Goal: Task Accomplishment & Management: Use online tool/utility

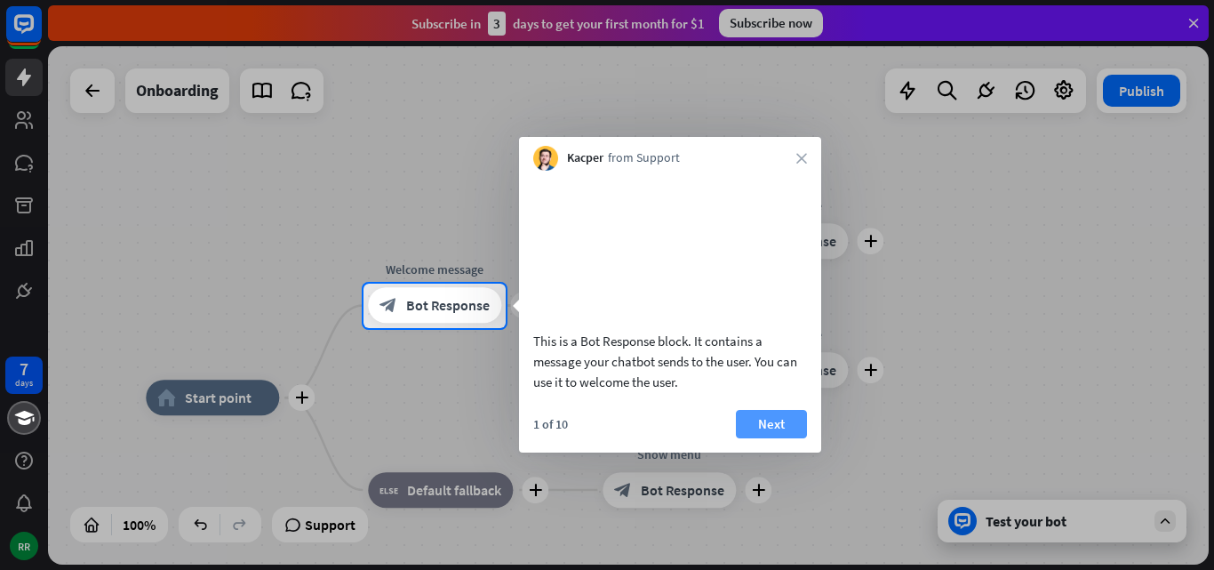
click at [787, 438] on button "Next" at bounding box center [771, 424] width 71 height 28
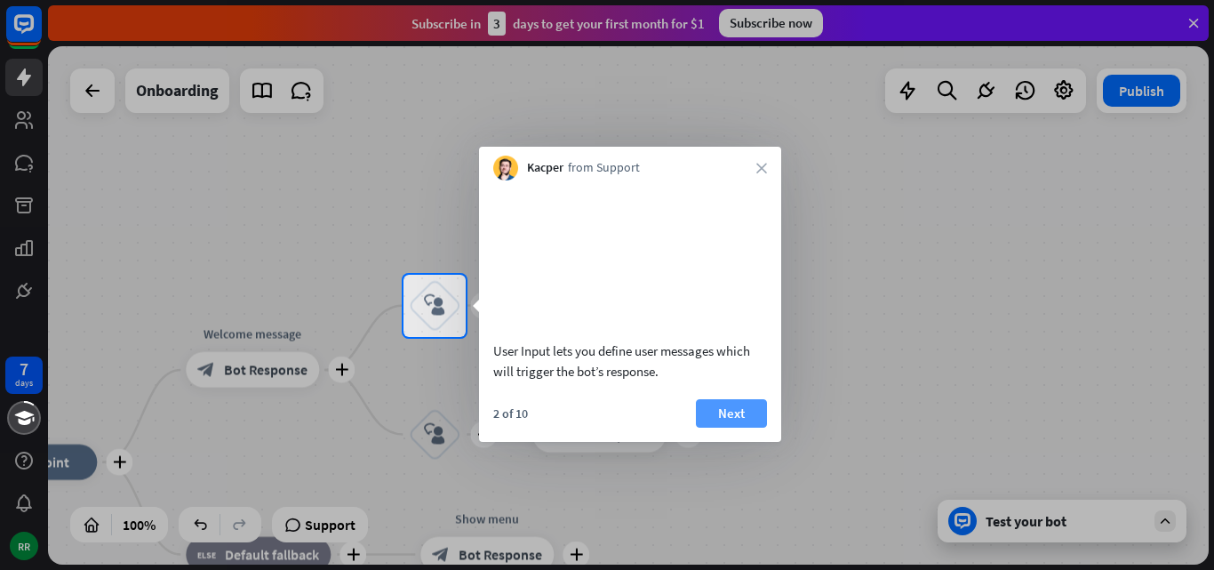
click at [748, 427] on button "Next" at bounding box center [731, 413] width 71 height 28
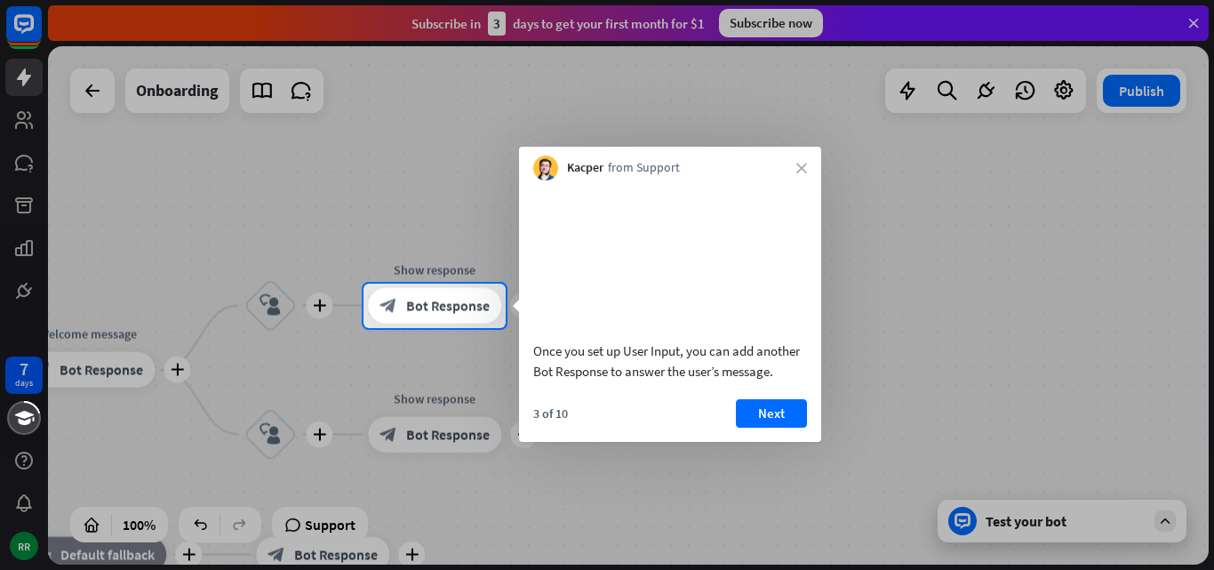
click at [748, 427] on button "Next" at bounding box center [771, 413] width 71 height 28
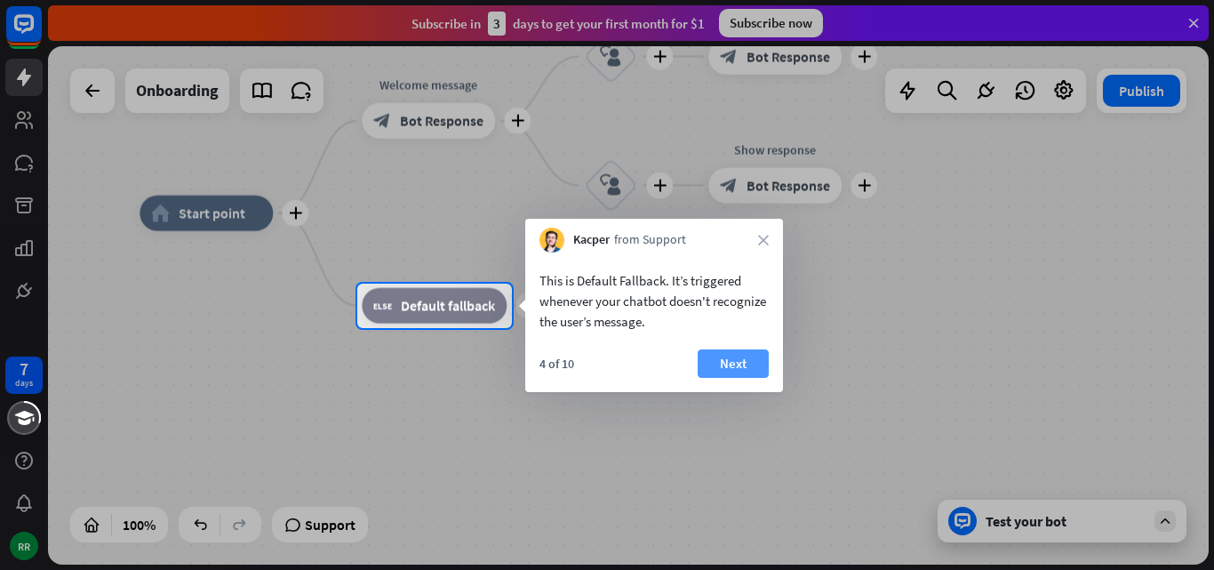
click at [718, 373] on button "Next" at bounding box center [732, 363] width 71 height 28
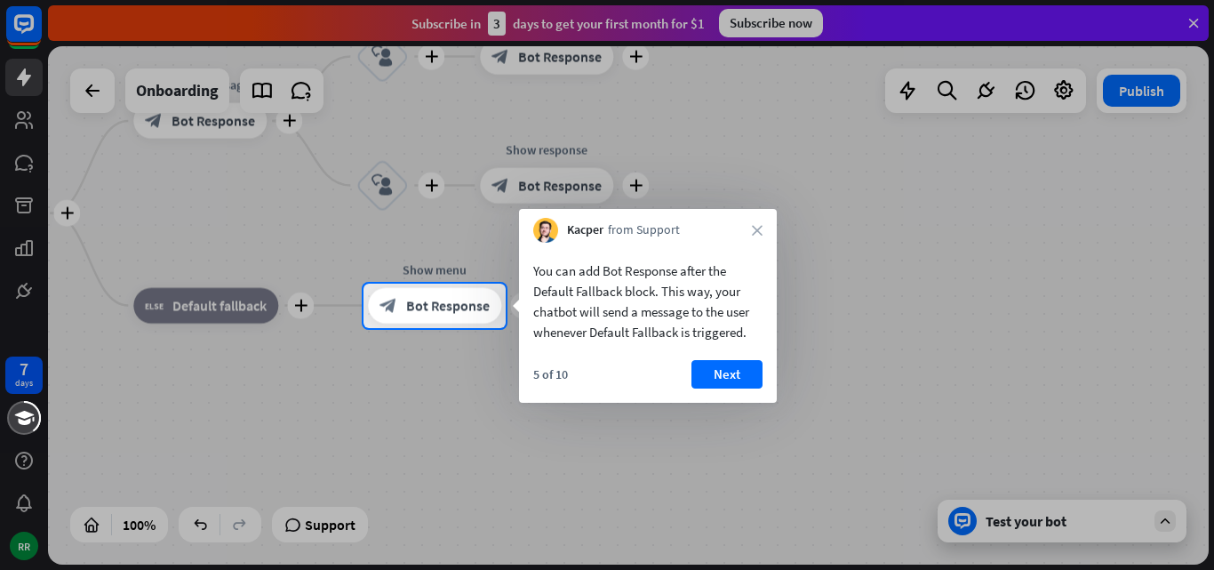
click at [718, 373] on button "Next" at bounding box center [726, 374] width 71 height 28
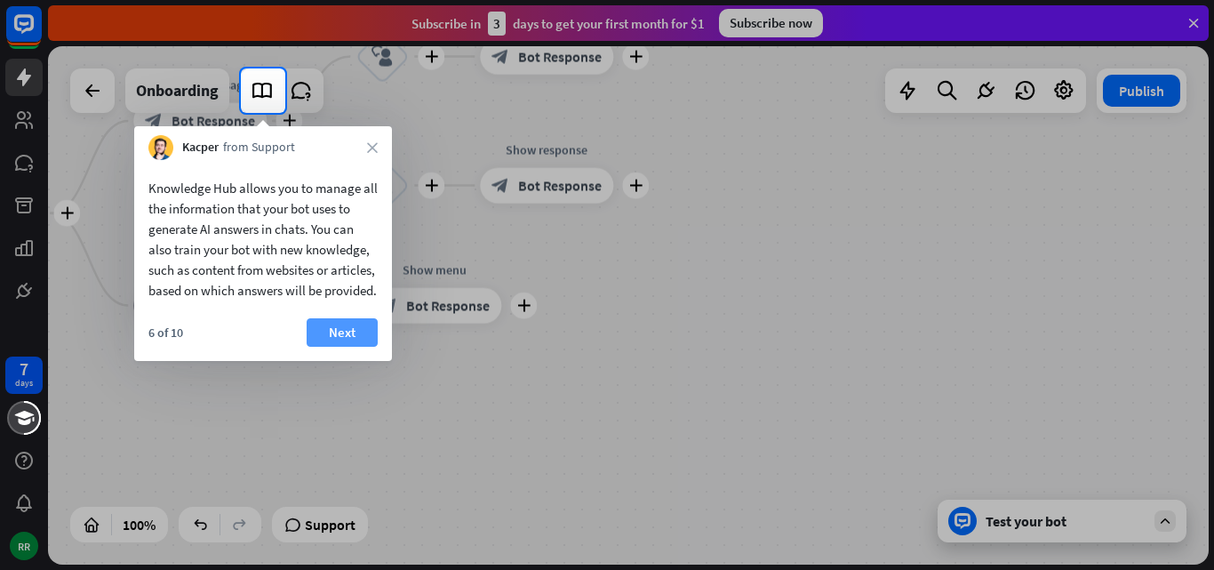
click at [346, 347] on button "Next" at bounding box center [342, 332] width 71 height 28
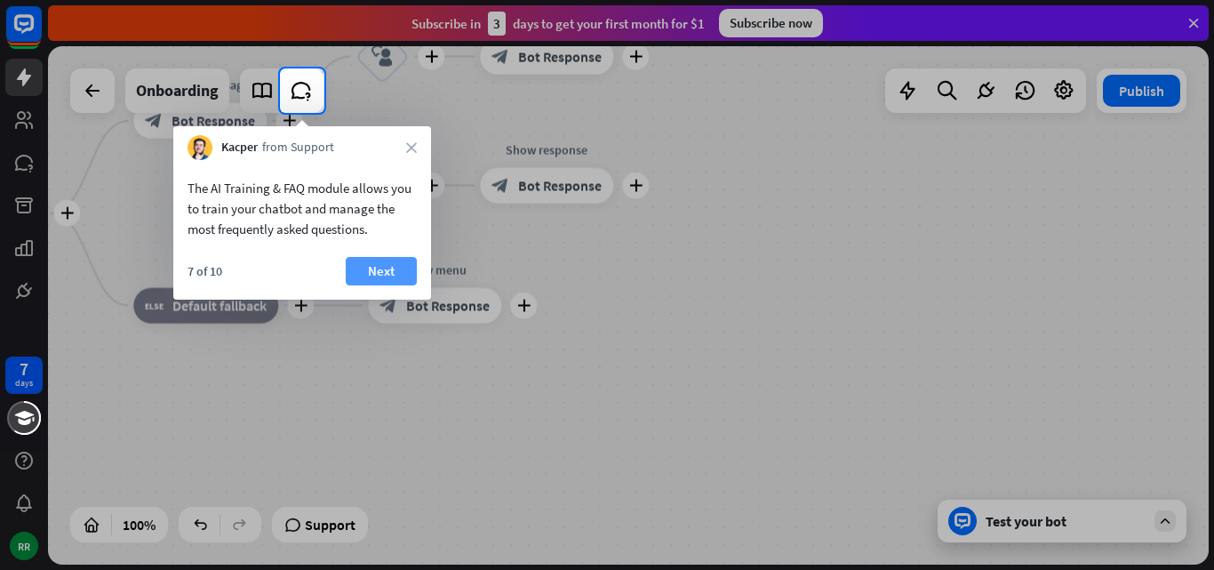
click at [368, 262] on button "Next" at bounding box center [381, 271] width 71 height 28
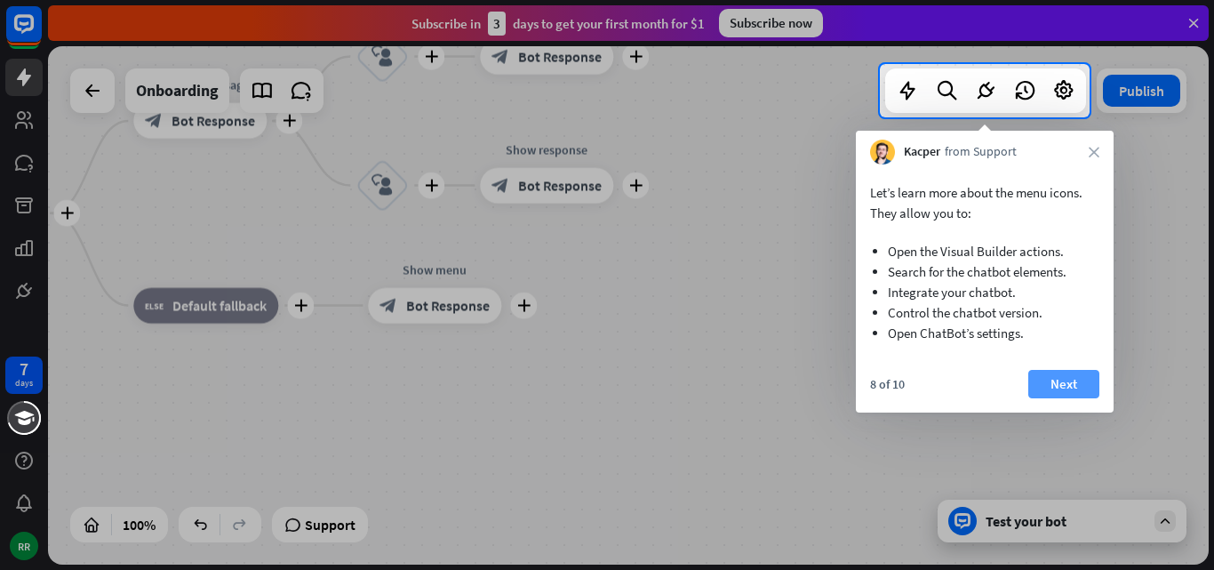
click at [1075, 377] on button "Next" at bounding box center [1063, 384] width 71 height 28
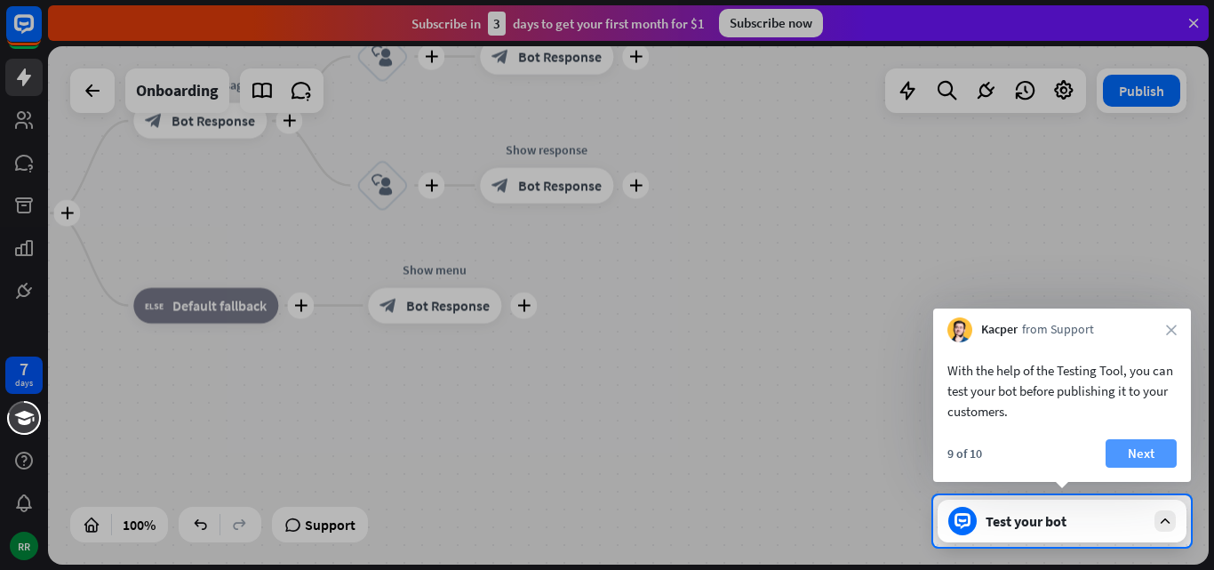
click at [1147, 460] on button "Next" at bounding box center [1140, 453] width 71 height 28
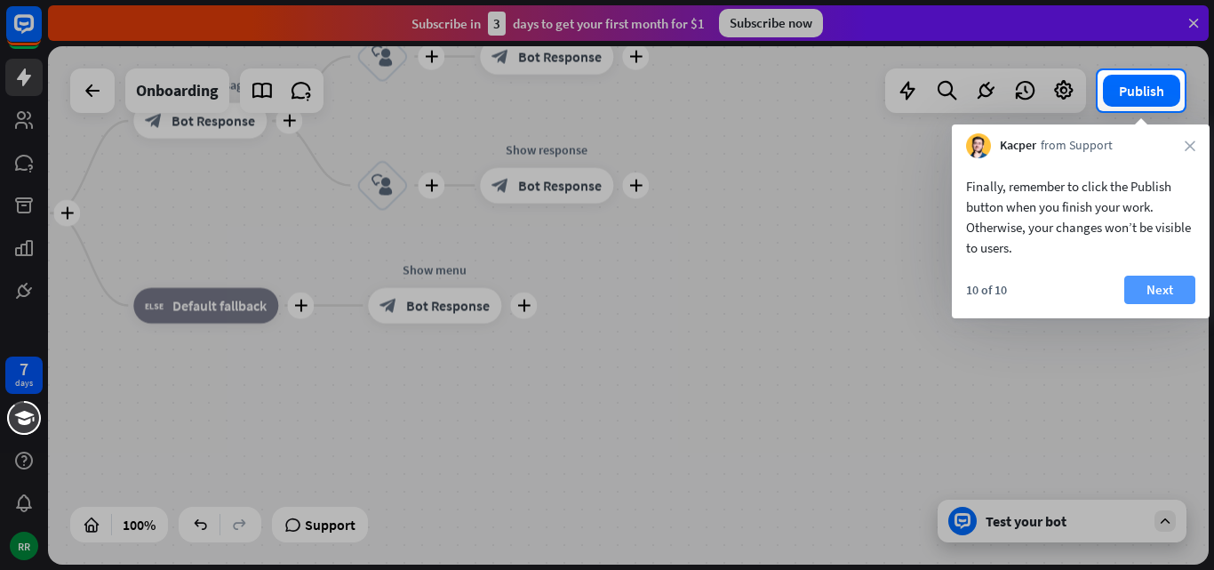
click at [1157, 296] on button "Next" at bounding box center [1159, 289] width 71 height 28
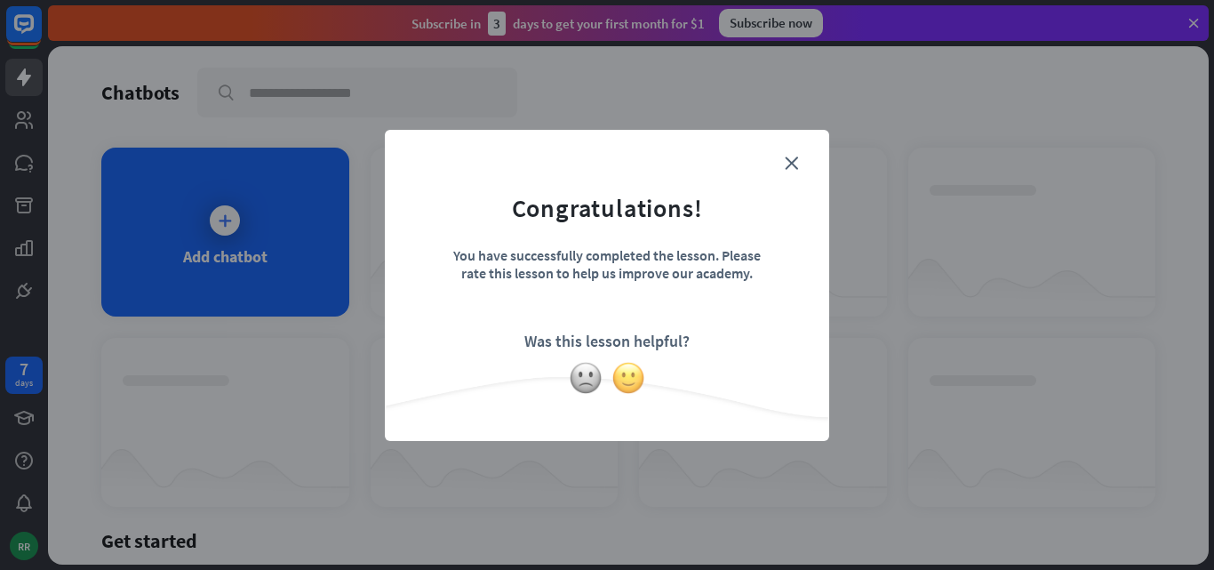
click at [633, 371] on img at bounding box center [628, 378] width 34 height 34
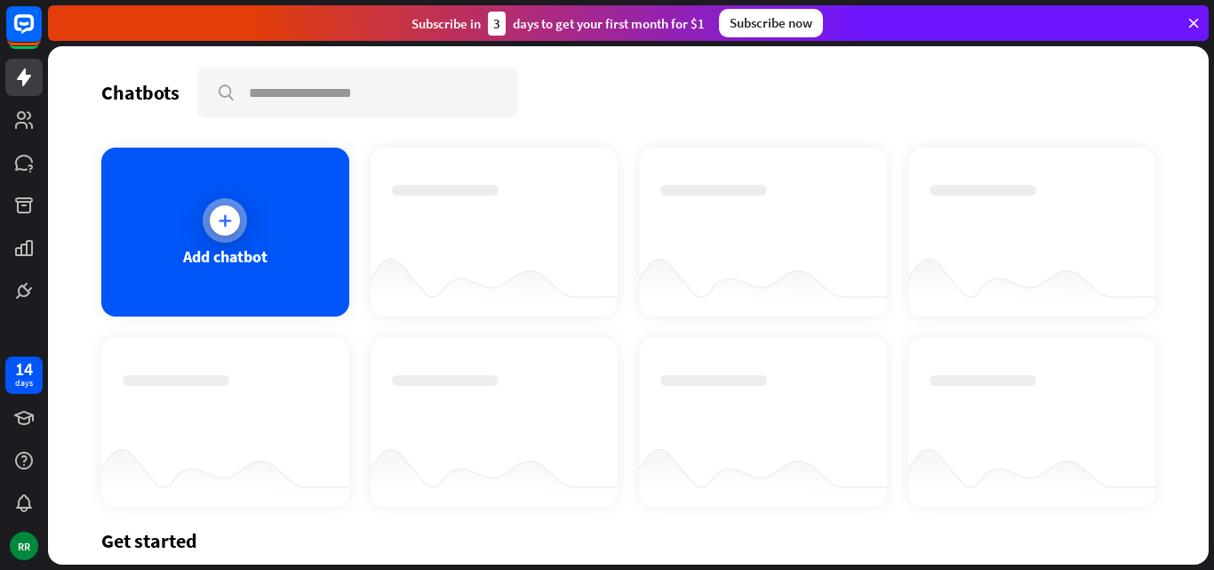
click at [227, 223] on icon at bounding box center [225, 220] width 18 height 18
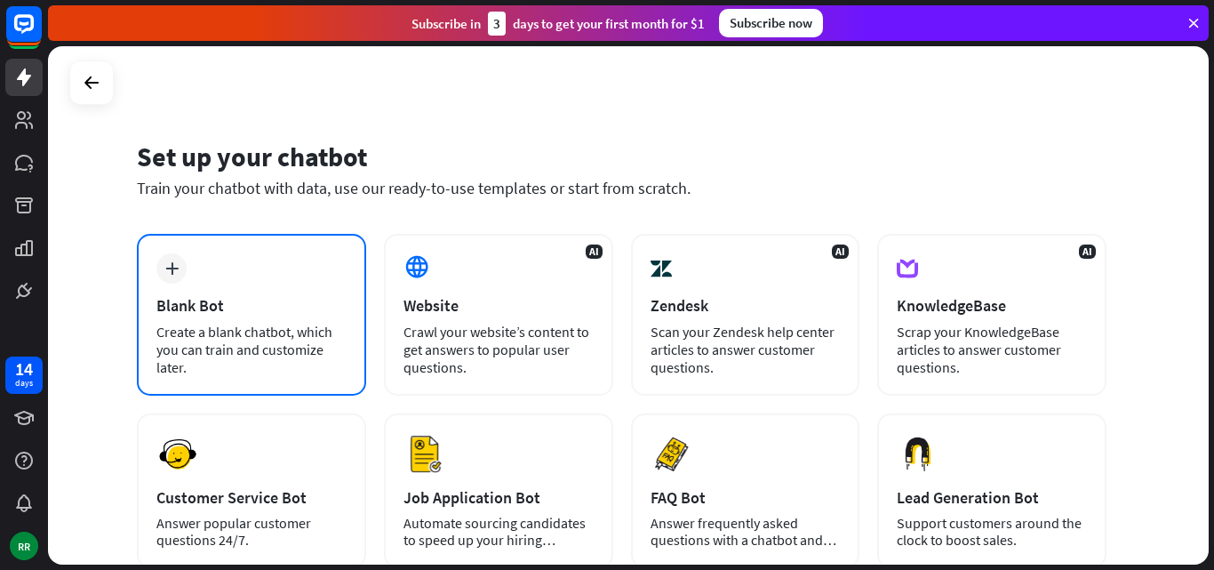
click at [245, 278] on div "plus Blank Bot Create a blank chatbot, which you can train and customize later." at bounding box center [251, 315] width 229 height 162
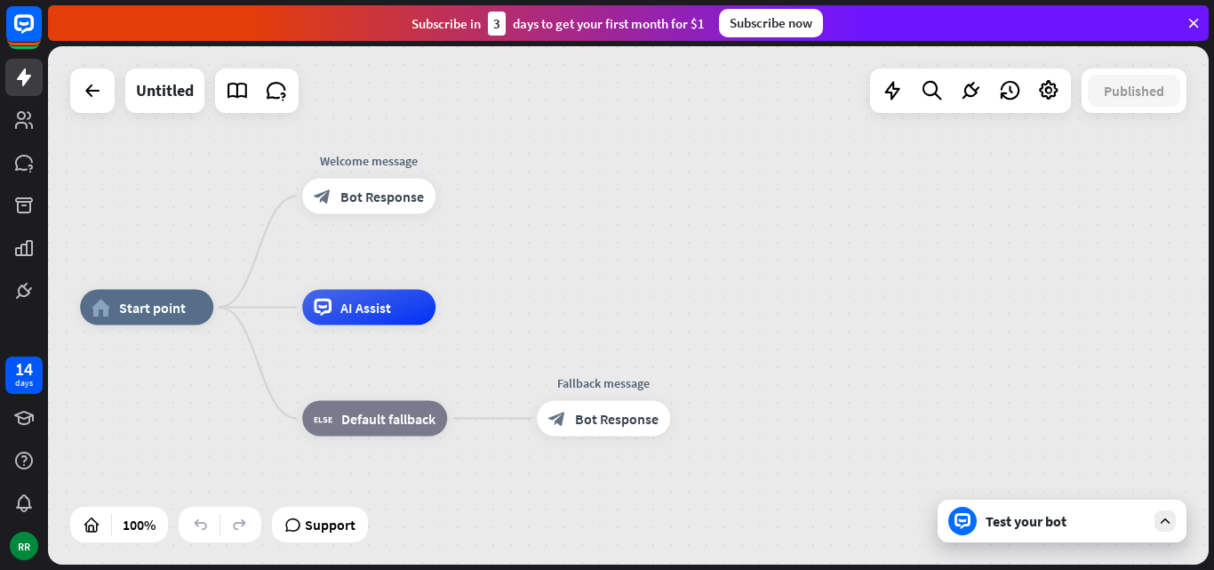
drag, startPoint x: 1001, startPoint y: 235, endPoint x: 809, endPoint y: 236, distance: 192.8
click at [809, 236] on div "home_2 Start point Welcome message block_bot_response Bot Response AI Assist bl…" at bounding box center [628, 305] width 1160 height 518
drag, startPoint x: 1060, startPoint y: 529, endPoint x: 1101, endPoint y: 503, distance: 48.3
click at [1101, 503] on div "Test your bot" at bounding box center [1061, 520] width 249 height 43
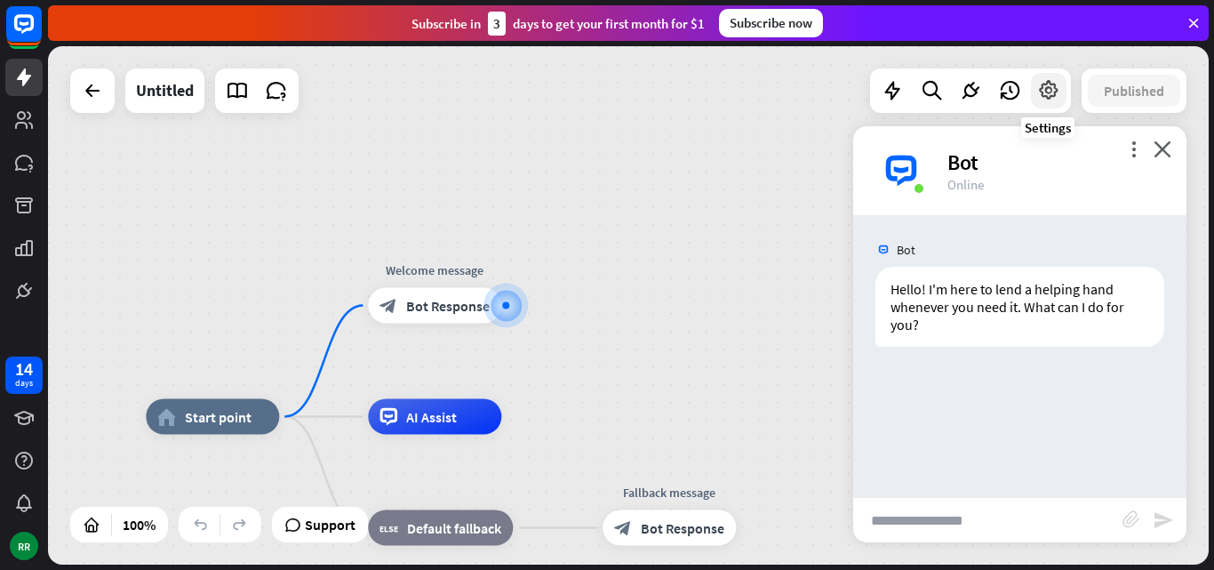
click at [1050, 84] on icon at bounding box center [1048, 90] width 23 height 23
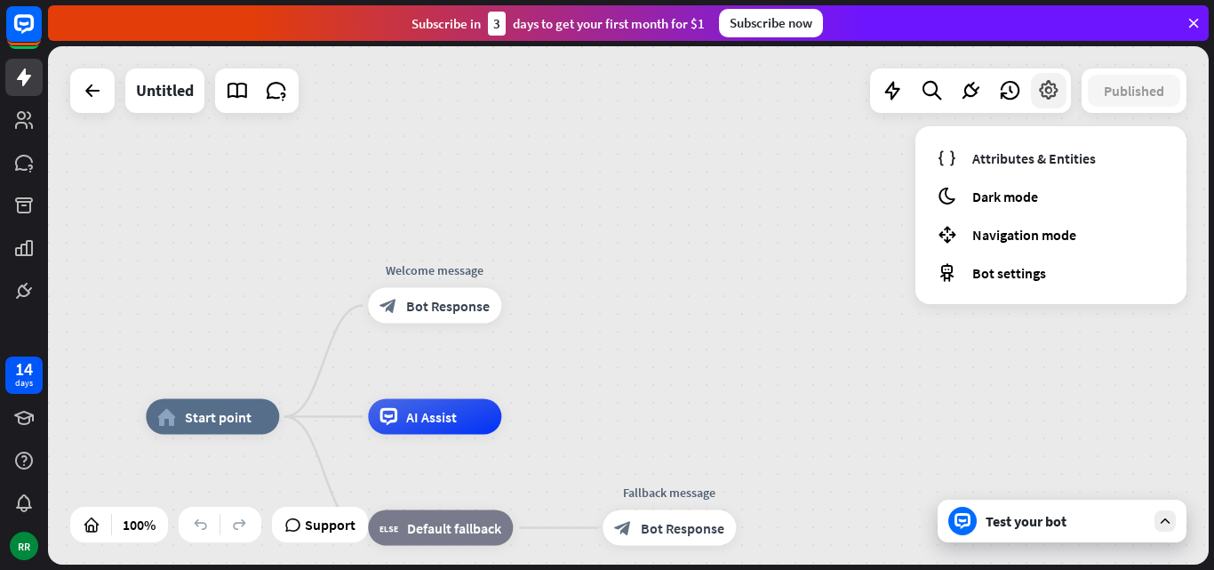
click at [1050, 84] on icon at bounding box center [1048, 90] width 23 height 23
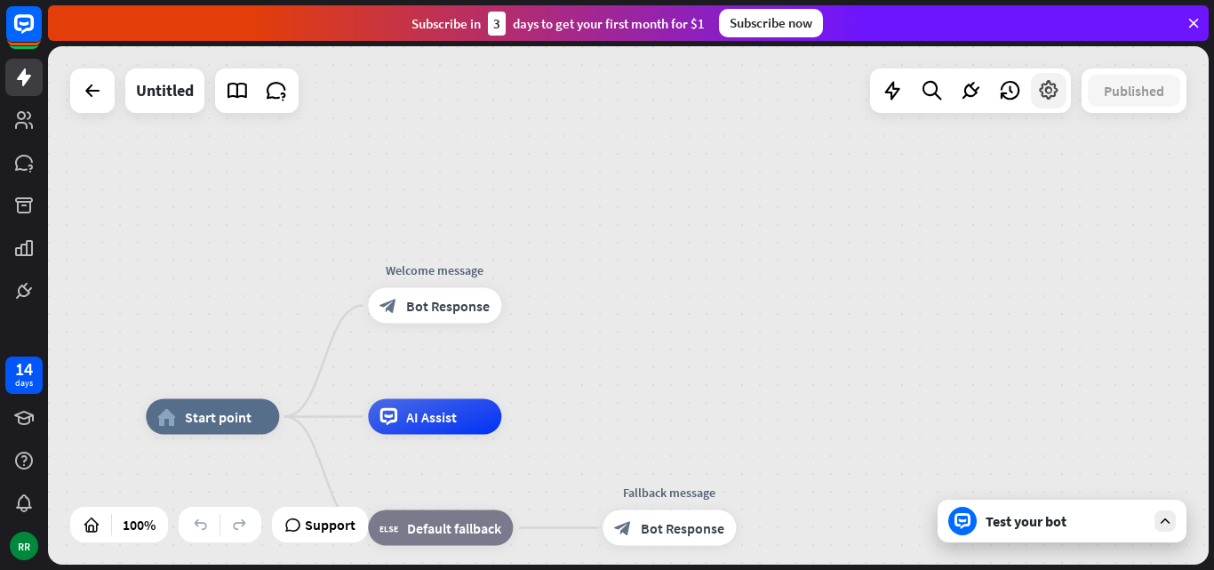
click at [1050, 84] on icon at bounding box center [1048, 90] width 23 height 23
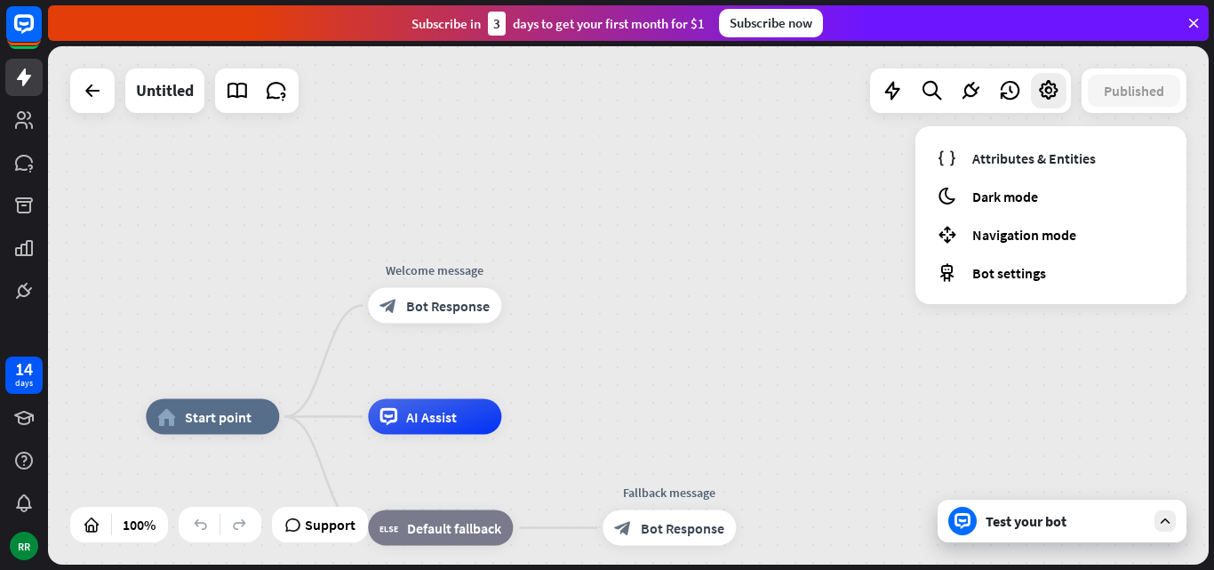
click at [771, 315] on div "home_2 Start point Welcome message block_bot_response Bot Response AI Assist bl…" at bounding box center [628, 305] width 1160 height 518
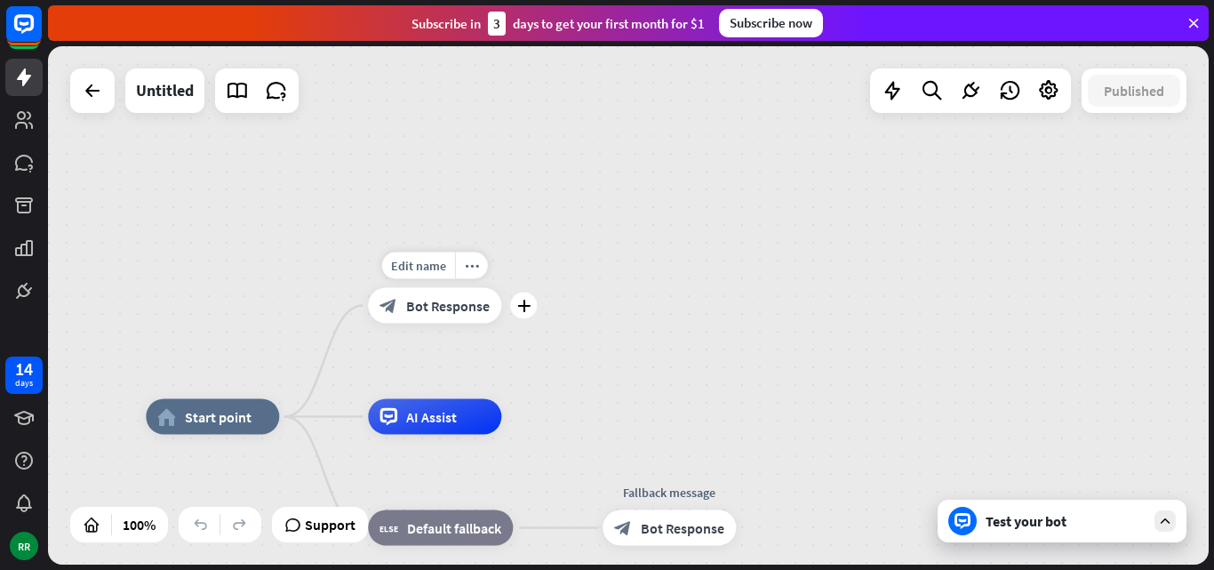
click at [434, 323] on div "Edit name more_horiz plus block_bot_response Bot Response" at bounding box center [434, 306] width 133 height 36
drag, startPoint x: 426, startPoint y: 300, endPoint x: 417, endPoint y: 298, distance: 10.1
click at [417, 298] on span "Bot Response" at bounding box center [448, 306] width 84 height 18
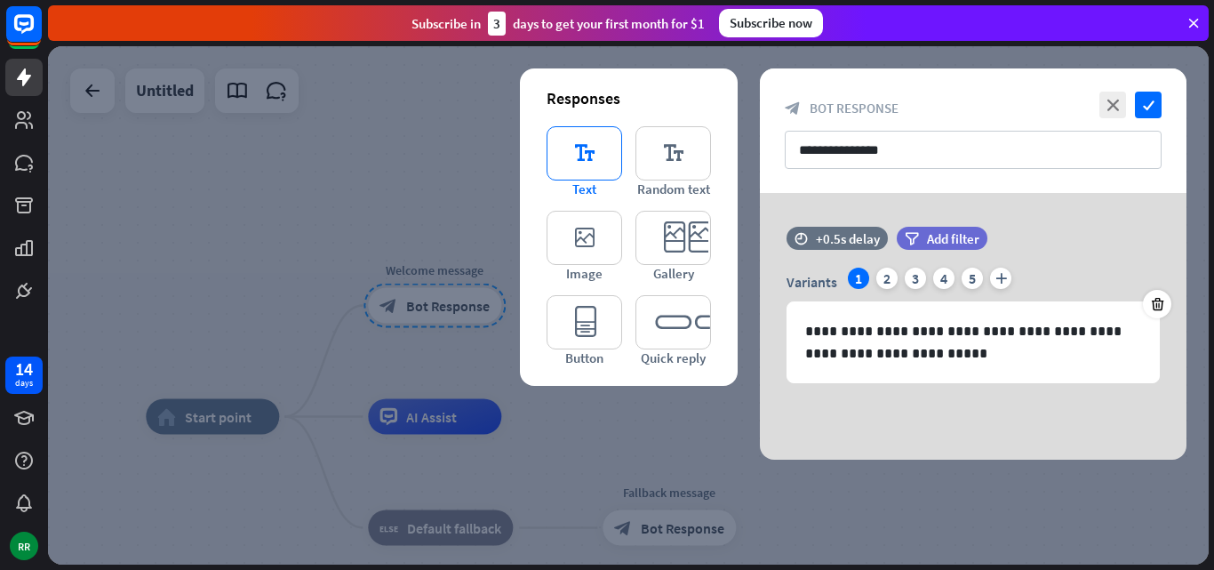
click at [584, 171] on icon "editor_text" at bounding box center [584, 153] width 76 height 54
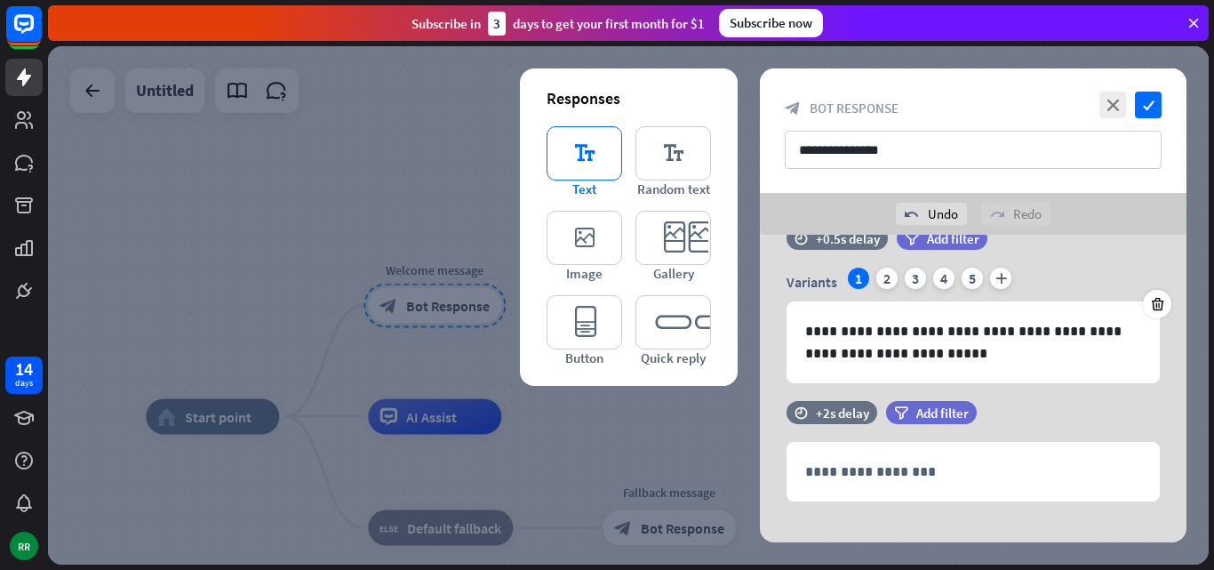
scroll to position [63, 0]
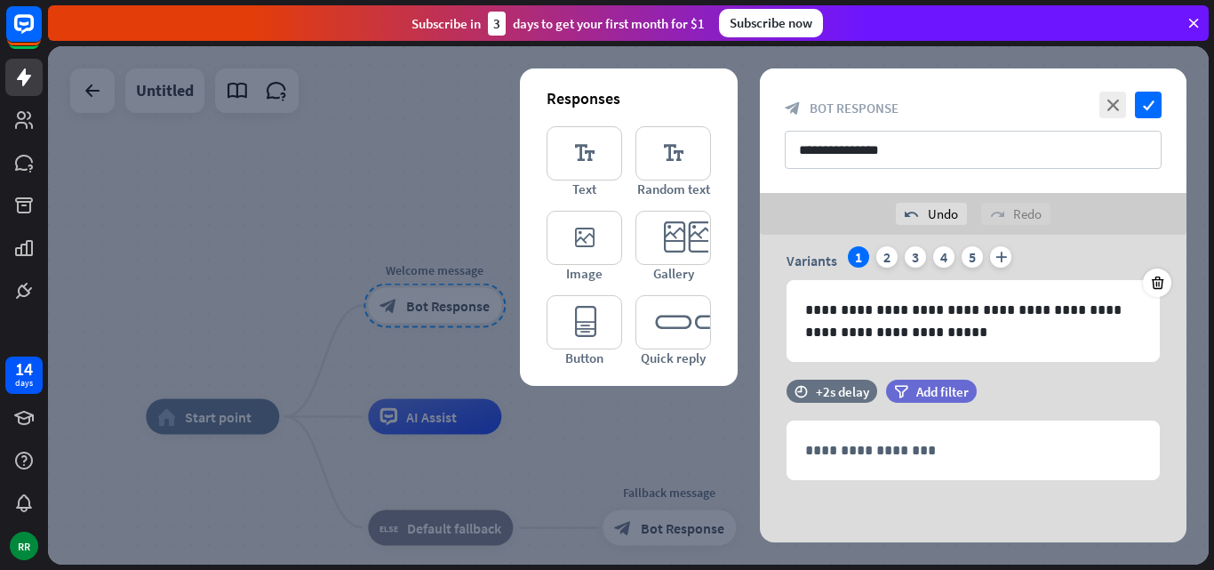
click at [304, 243] on div at bounding box center [628, 305] width 1160 height 518
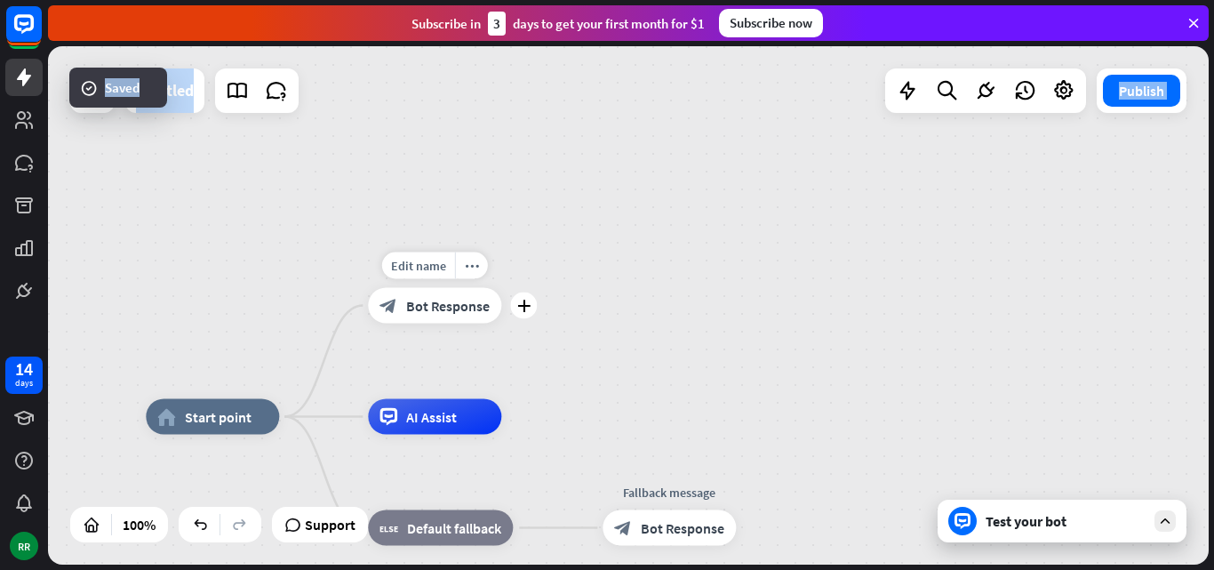
drag, startPoint x: 305, startPoint y: 242, endPoint x: 459, endPoint y: 314, distance: 170.5
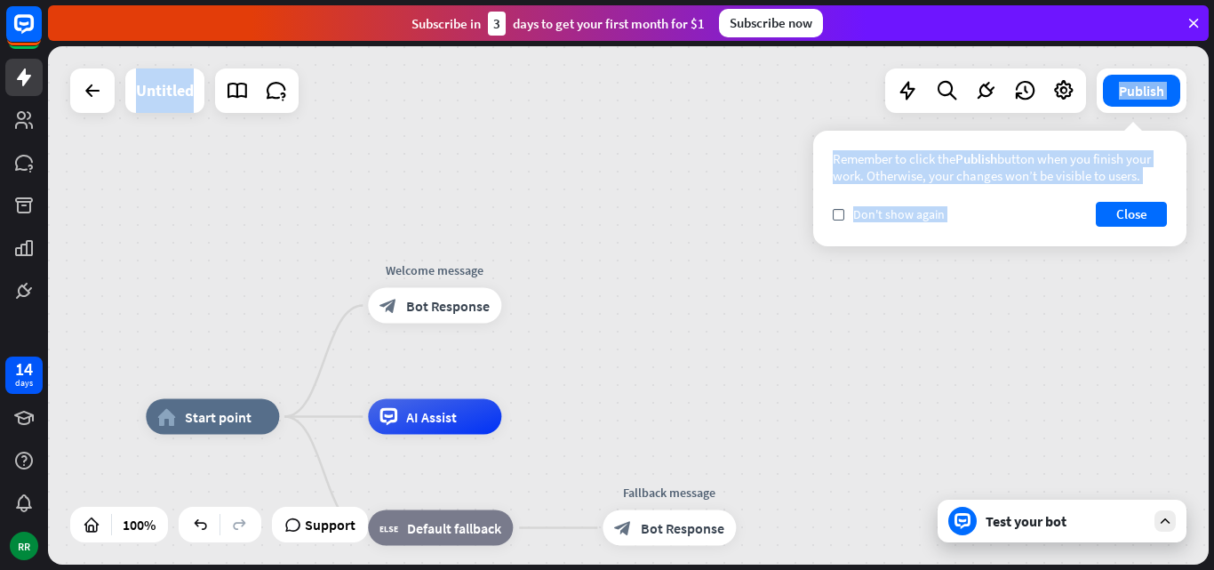
click at [1073, 535] on div "Test your bot" at bounding box center [1061, 520] width 249 height 43
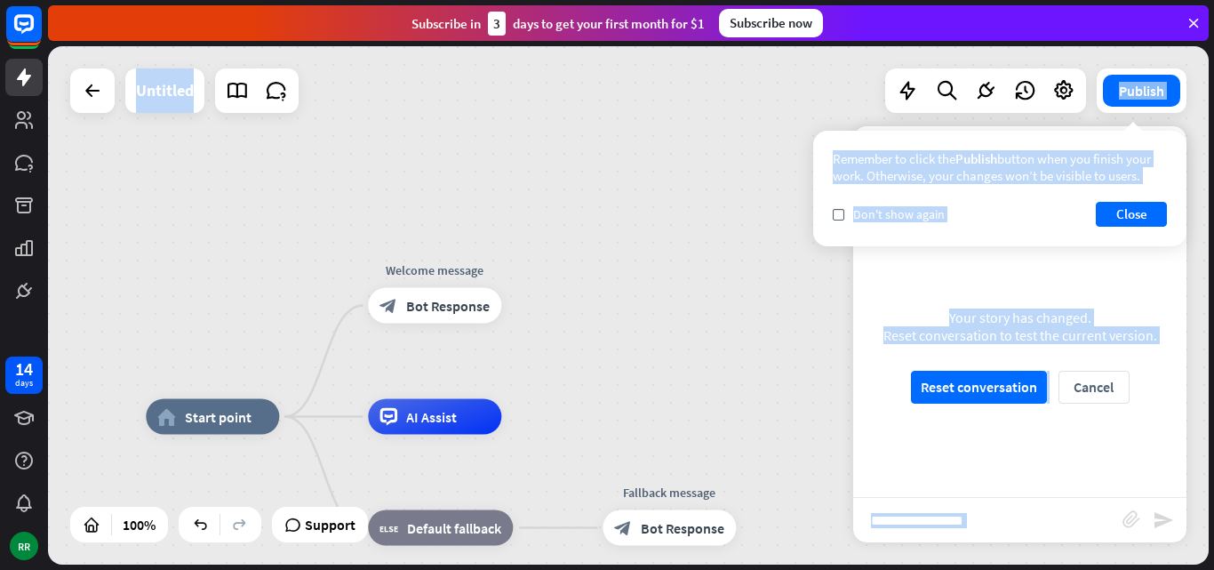
click at [1056, 382] on div "Reset conversation Cancel" at bounding box center [1020, 387] width 219 height 33
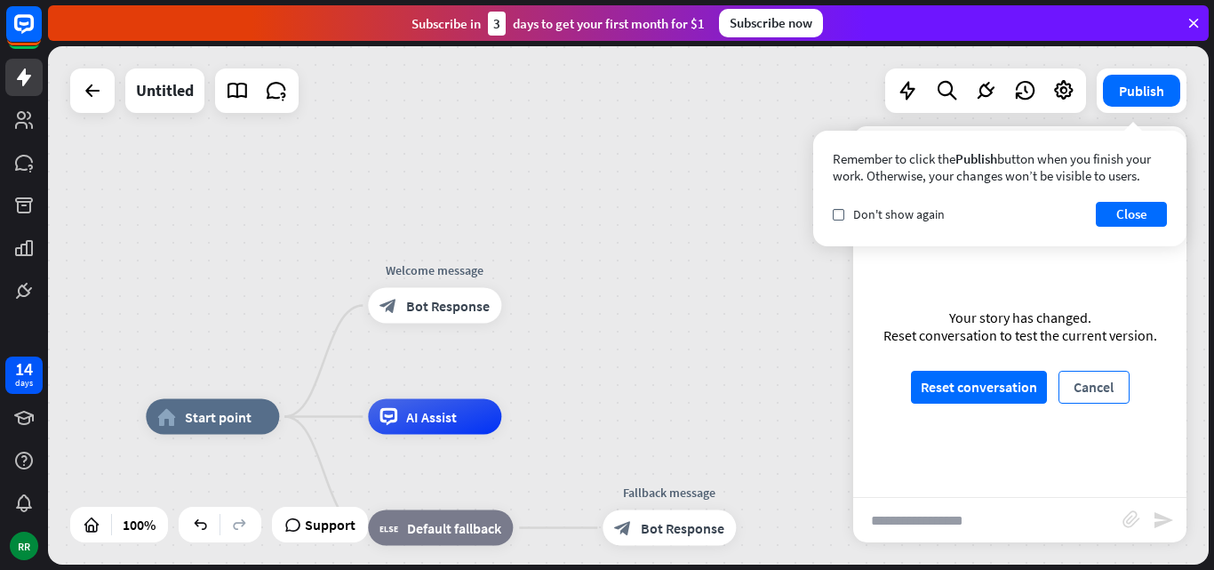
click at [1075, 397] on button "Cancel" at bounding box center [1093, 387] width 71 height 33
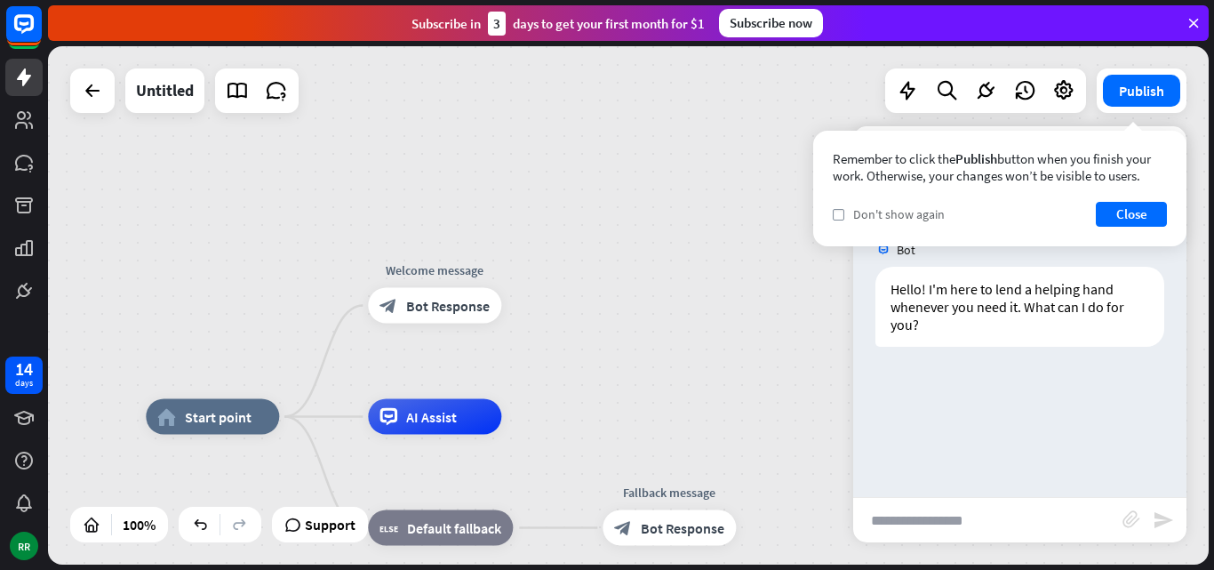
click at [893, 208] on span "Don't show again" at bounding box center [899, 214] width 92 height 16
click at [1143, 208] on button "Close" at bounding box center [1131, 214] width 71 height 25
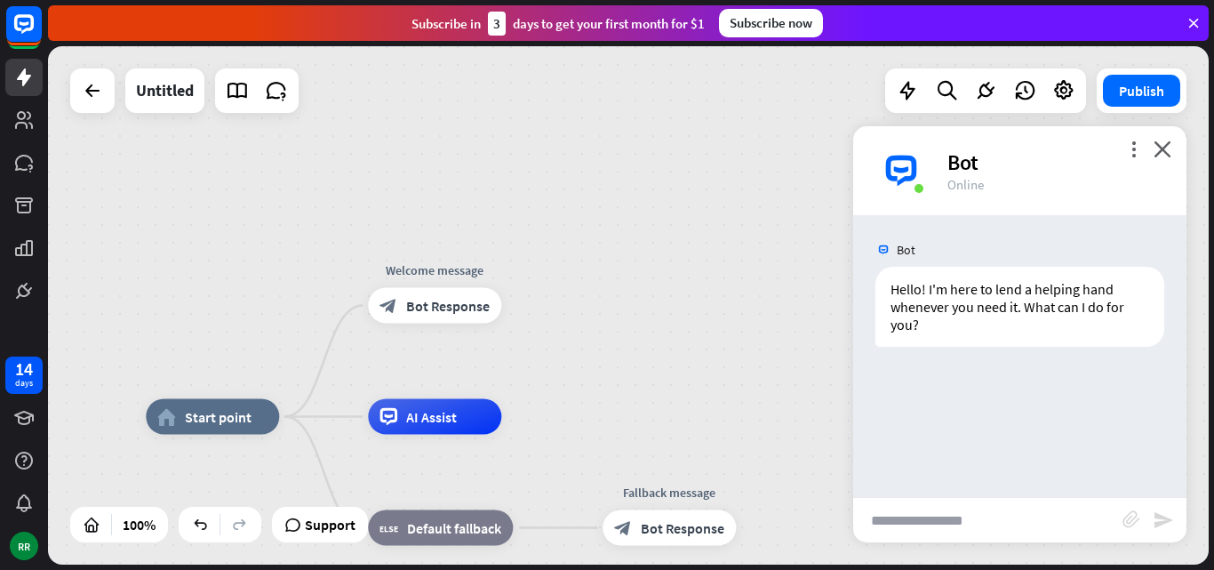
click at [970, 528] on input "text" at bounding box center [987, 520] width 269 height 44
click at [450, 323] on div "Edit name more_horiz plus block_bot_response Bot Response" at bounding box center [434, 306] width 133 height 36
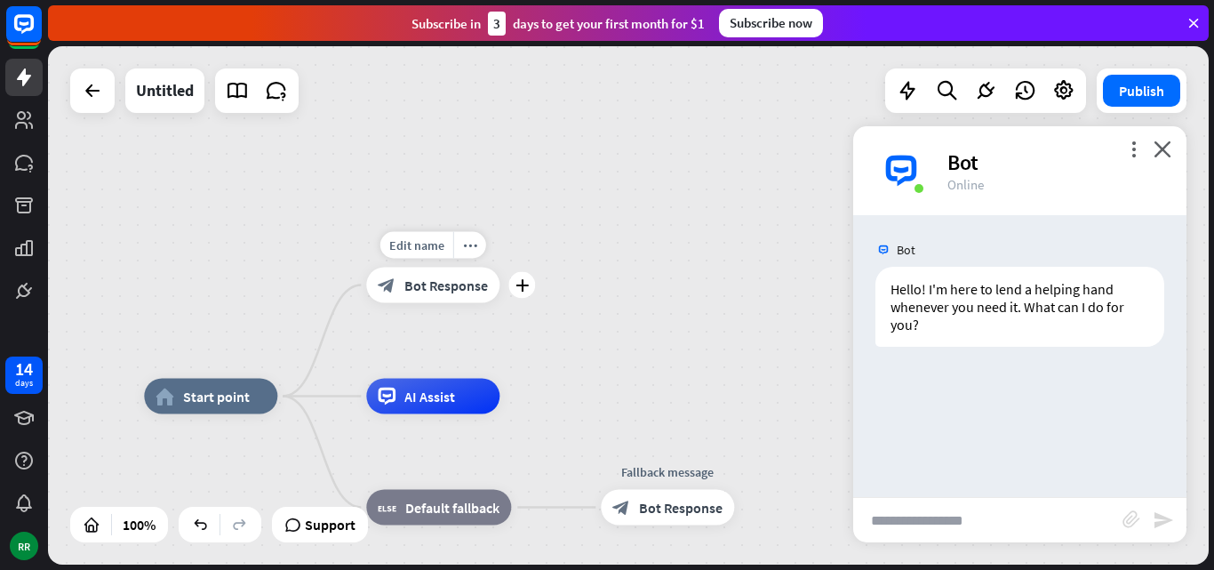
drag, startPoint x: 450, startPoint y: 326, endPoint x: 448, endPoint y: 306, distance: 20.5
click at [448, 303] on div "Edit name more_horiz plus block_bot_response Bot Response" at bounding box center [432, 285] width 133 height 36
click at [445, 285] on span "Bot Response" at bounding box center [446, 285] width 84 height 18
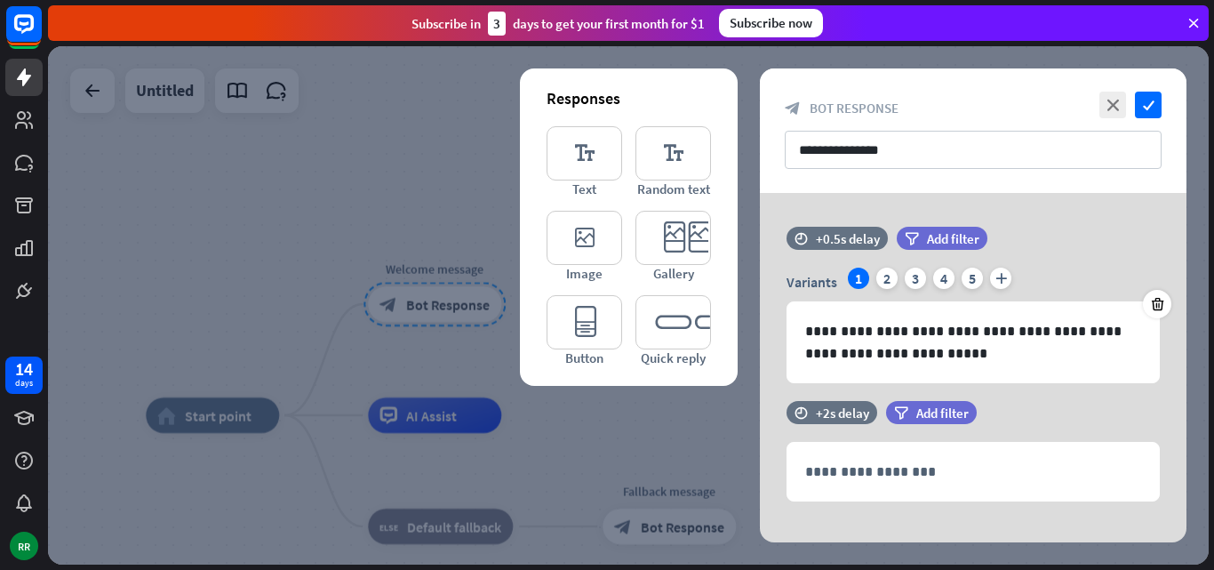
click at [445, 285] on div at bounding box center [628, 305] width 1160 height 518
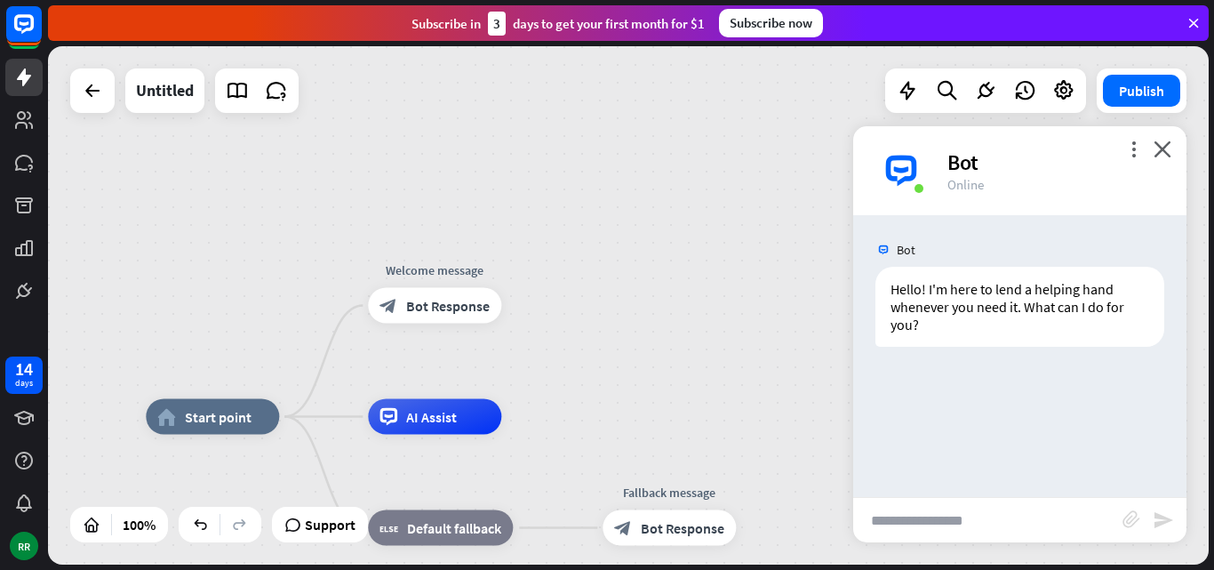
drag, startPoint x: 603, startPoint y: 436, endPoint x: 727, endPoint y: 154, distance: 308.4
click at [727, 154] on div "home_2 Start point Welcome message block_bot_response Bot Response AI Assist bl…" at bounding box center [628, 305] width 1160 height 518
click at [506, 20] on div "Subscribe [DATE] to get your first month for $1" at bounding box center [557, 24] width 293 height 24
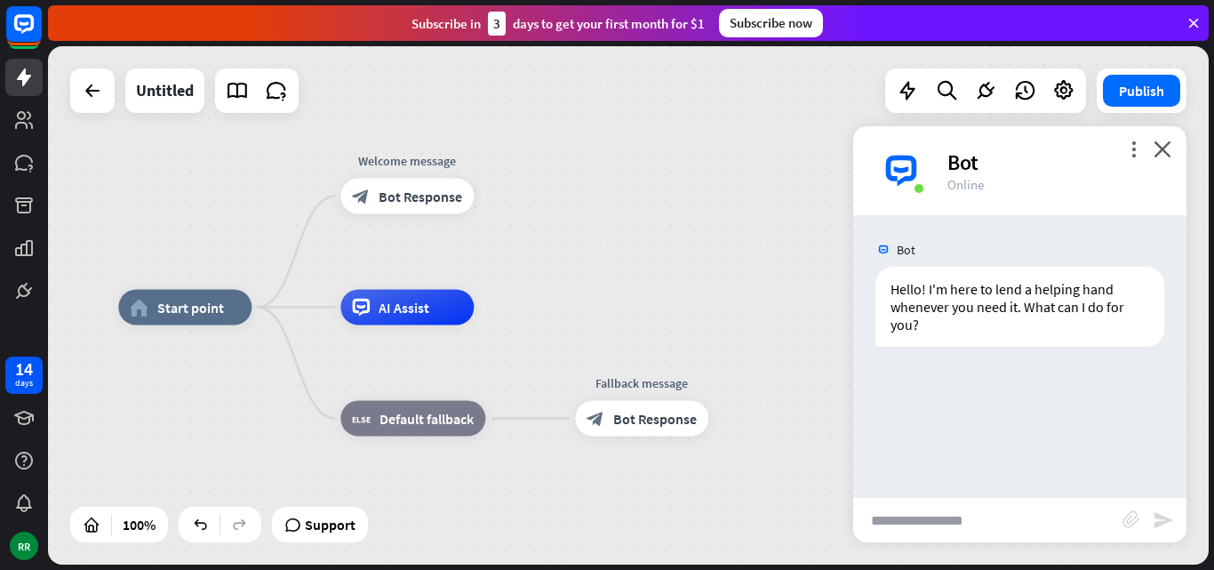
drag, startPoint x: 727, startPoint y: 280, endPoint x: 699, endPoint y: 171, distance: 112.7
click at [699, 171] on div "home_2 Start point Welcome message block_bot_response Bot Response AI Assist bl…" at bounding box center [628, 305] width 1160 height 518
click at [397, 194] on span "Bot Response" at bounding box center [421, 196] width 84 height 18
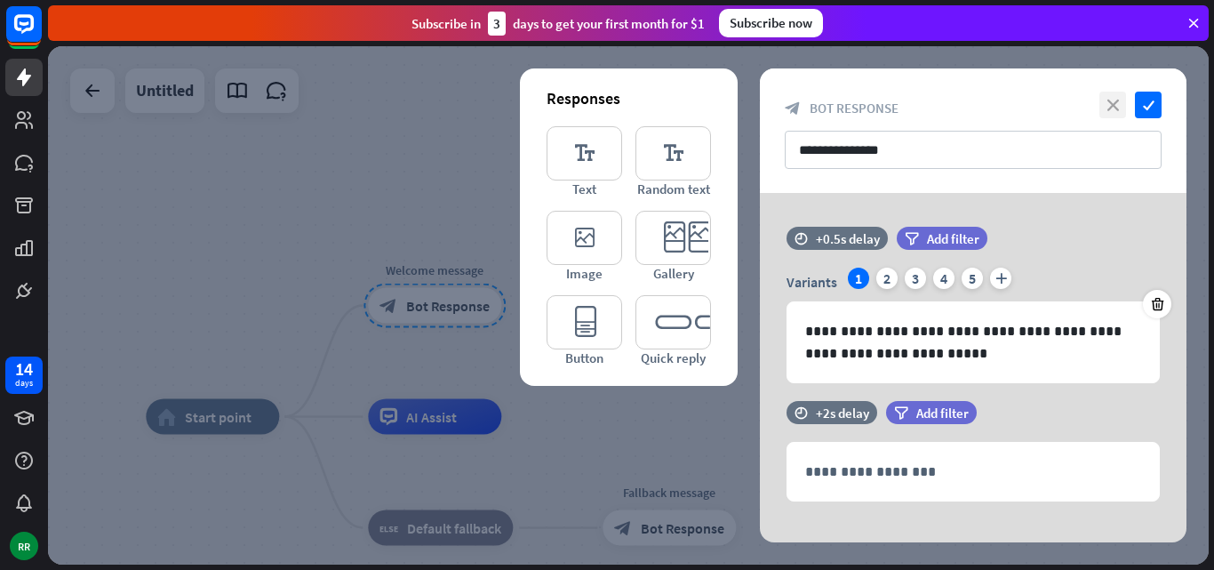
click at [1120, 100] on icon "close" at bounding box center [1112, 105] width 27 height 27
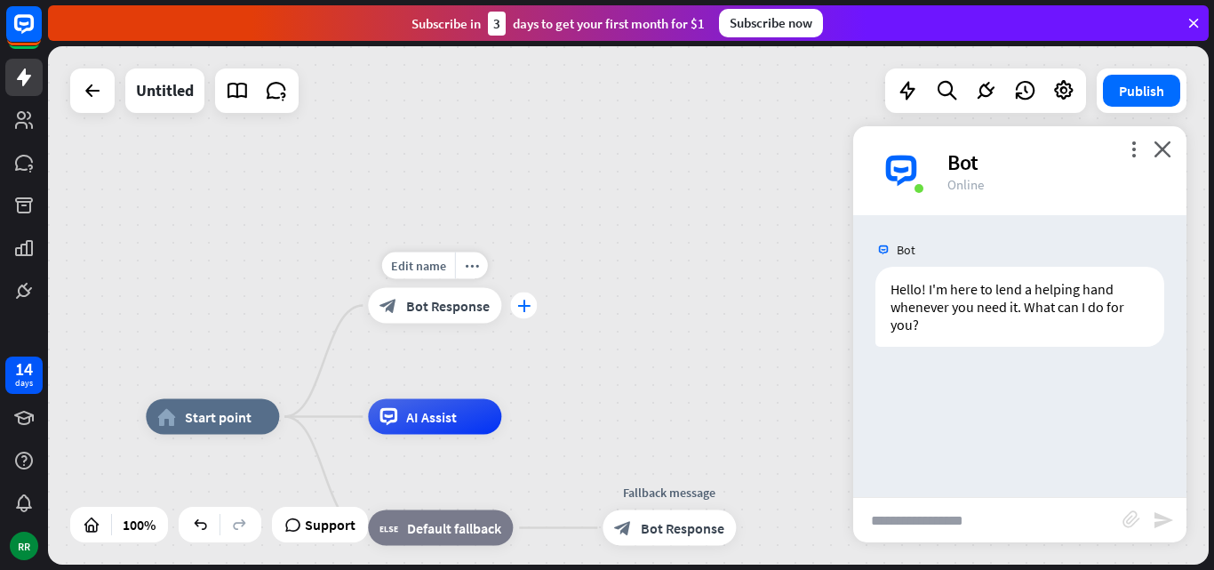
click at [525, 308] on icon "plus" at bounding box center [523, 305] width 13 height 12
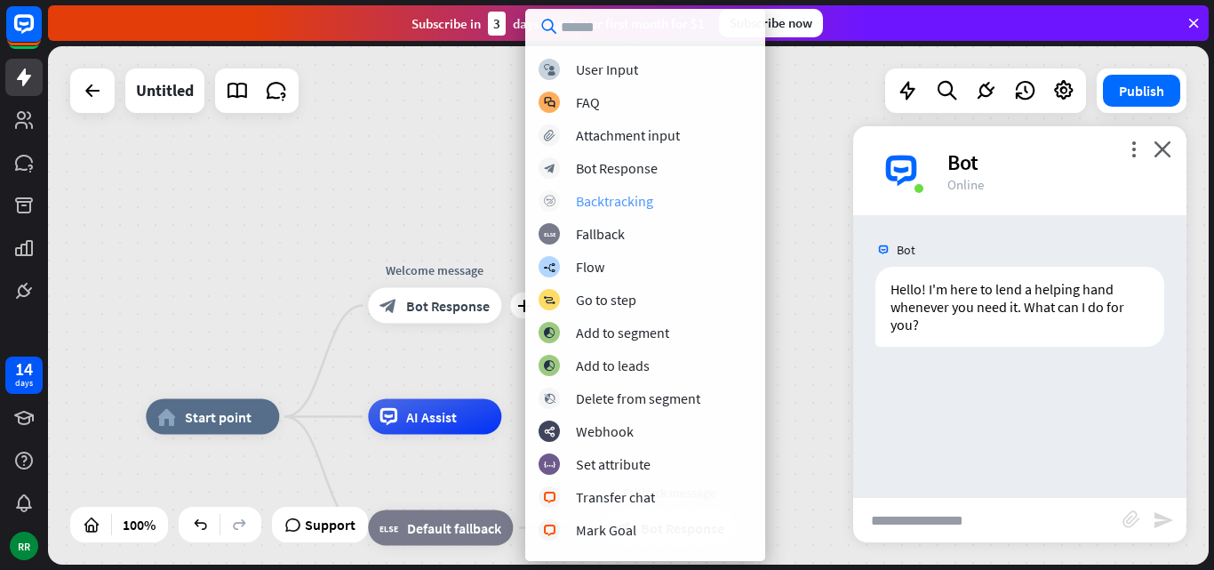
click at [613, 195] on div "Backtracking" at bounding box center [614, 201] width 77 height 18
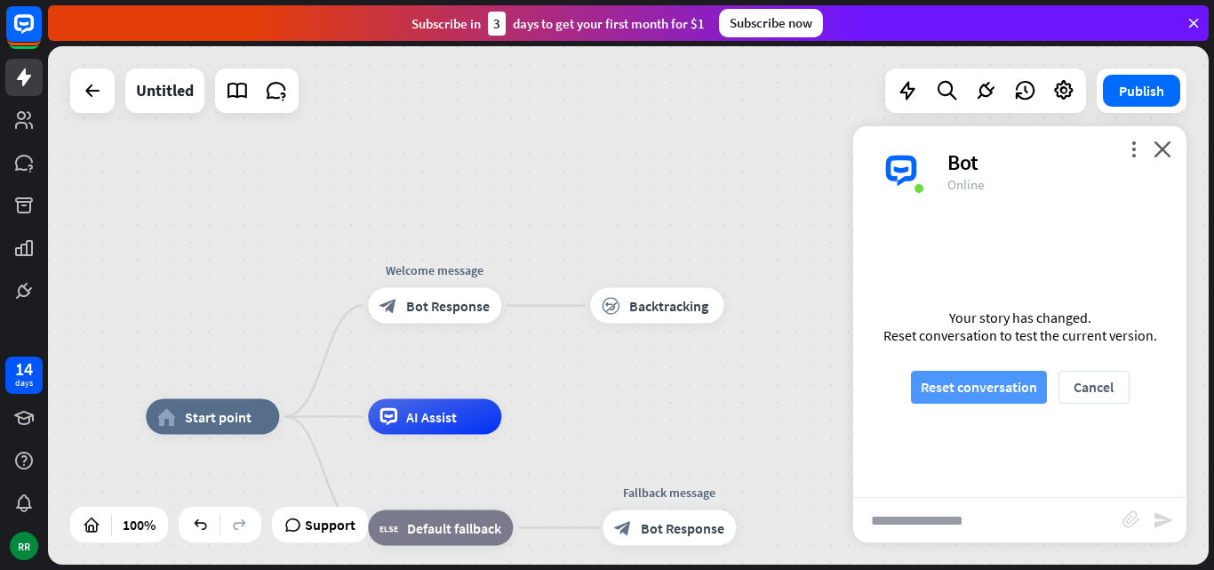
click at [960, 375] on button "Reset conversation" at bounding box center [979, 387] width 136 height 33
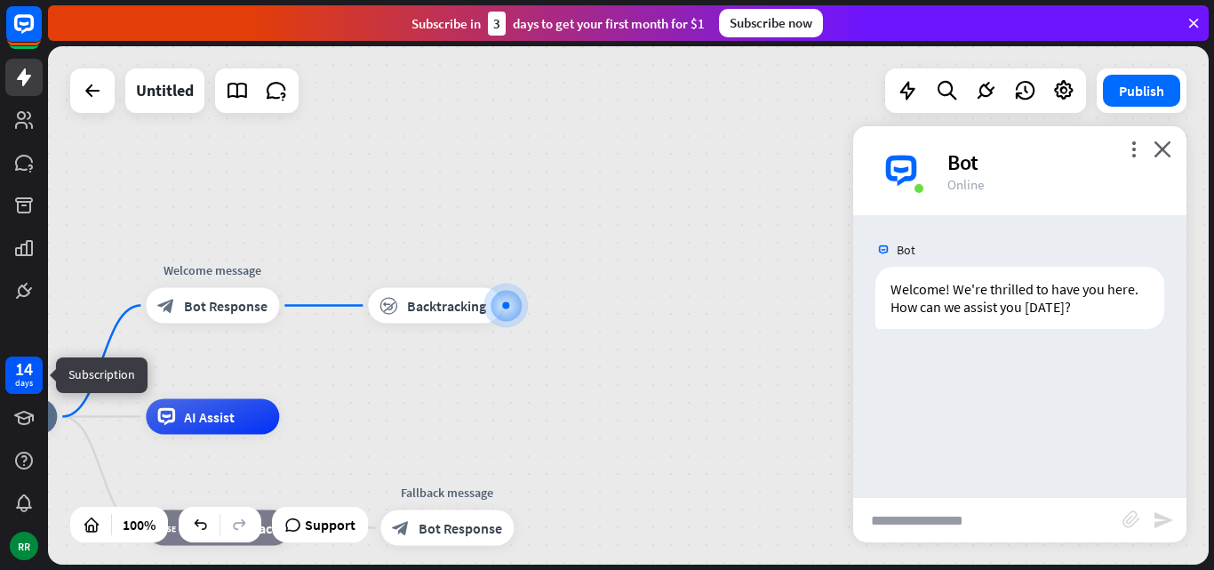
click at [13, 376] on div "14 days" at bounding box center [23, 374] width 37 height 37
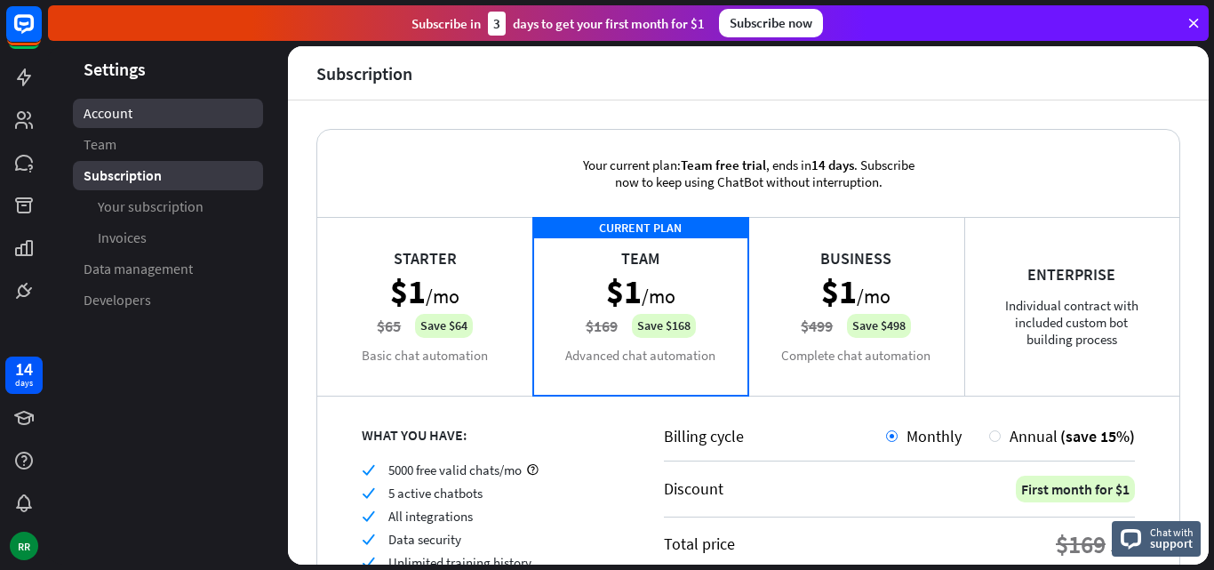
click at [131, 113] on span "Account" at bounding box center [108, 113] width 49 height 19
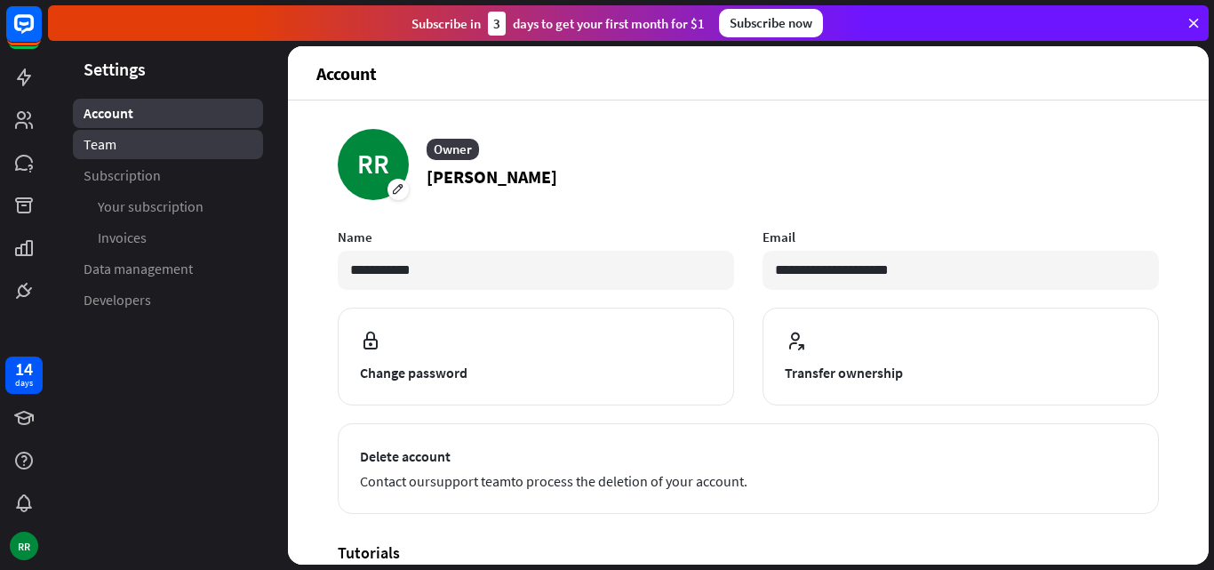
click at [131, 133] on link "Team" at bounding box center [168, 144] width 190 height 29
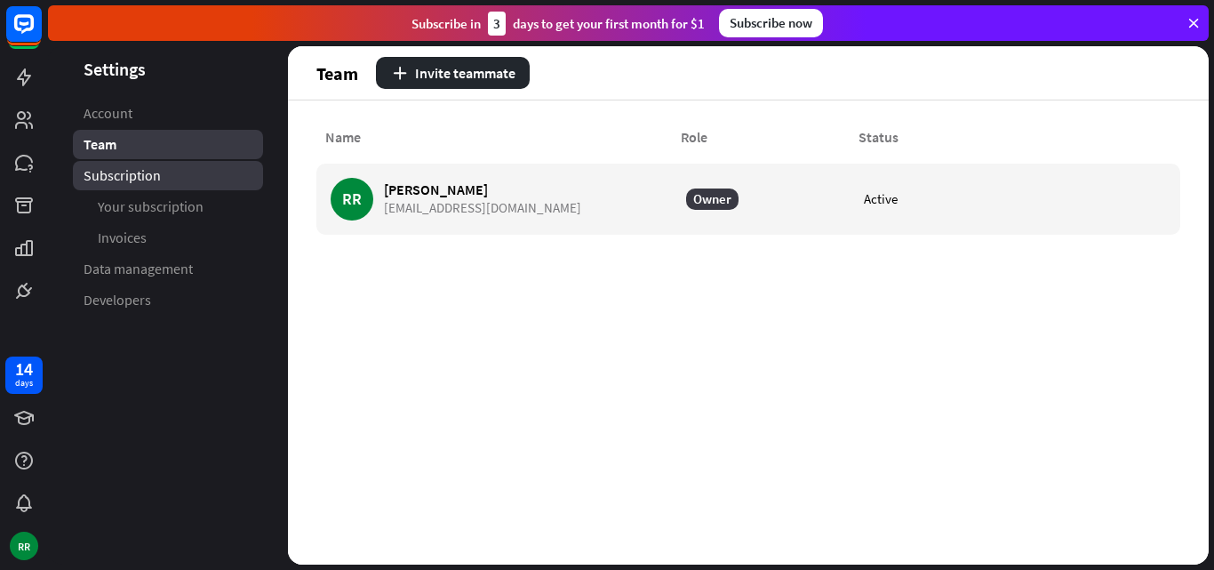
click at [116, 178] on span "Subscription" at bounding box center [122, 175] width 77 height 19
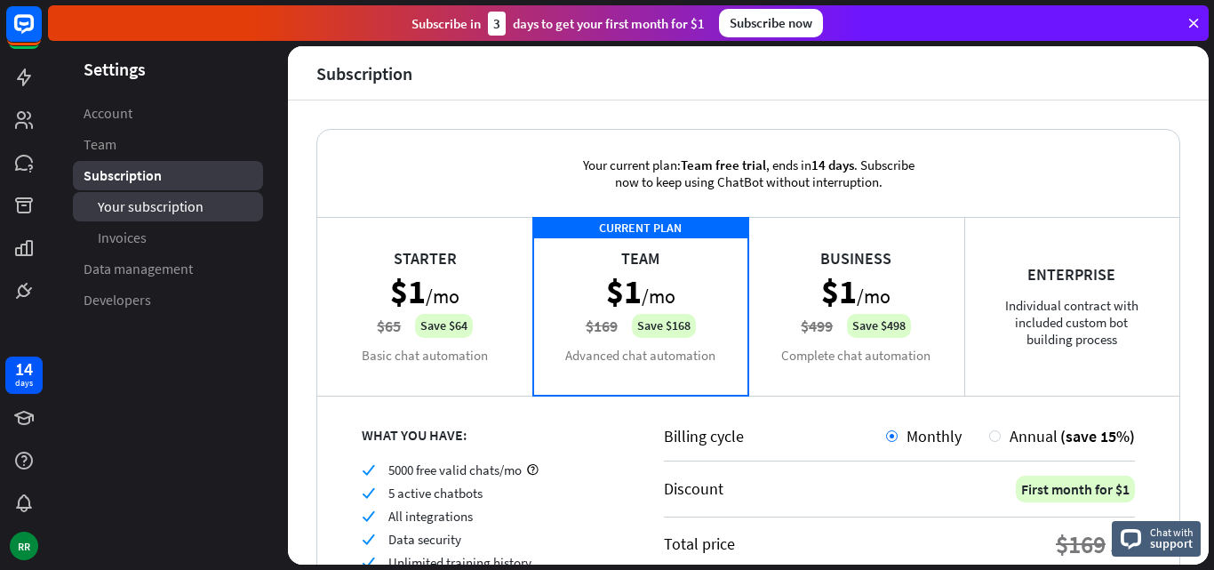
click at [118, 214] on span "Your subscription" at bounding box center [151, 206] width 106 height 19
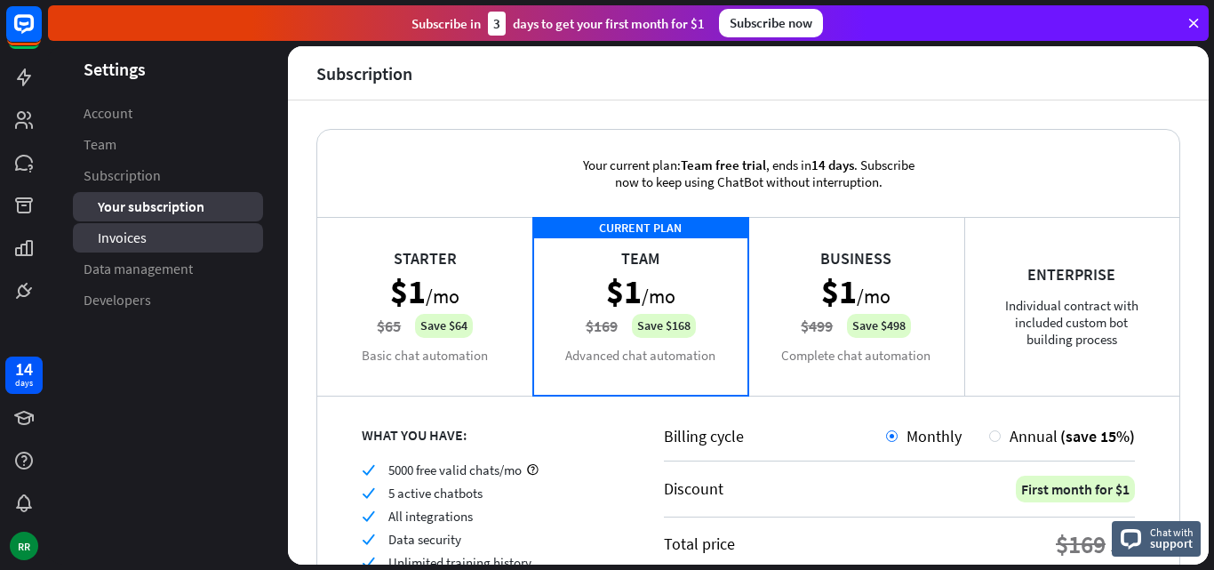
click at [128, 240] on span "Invoices" at bounding box center [122, 237] width 49 height 19
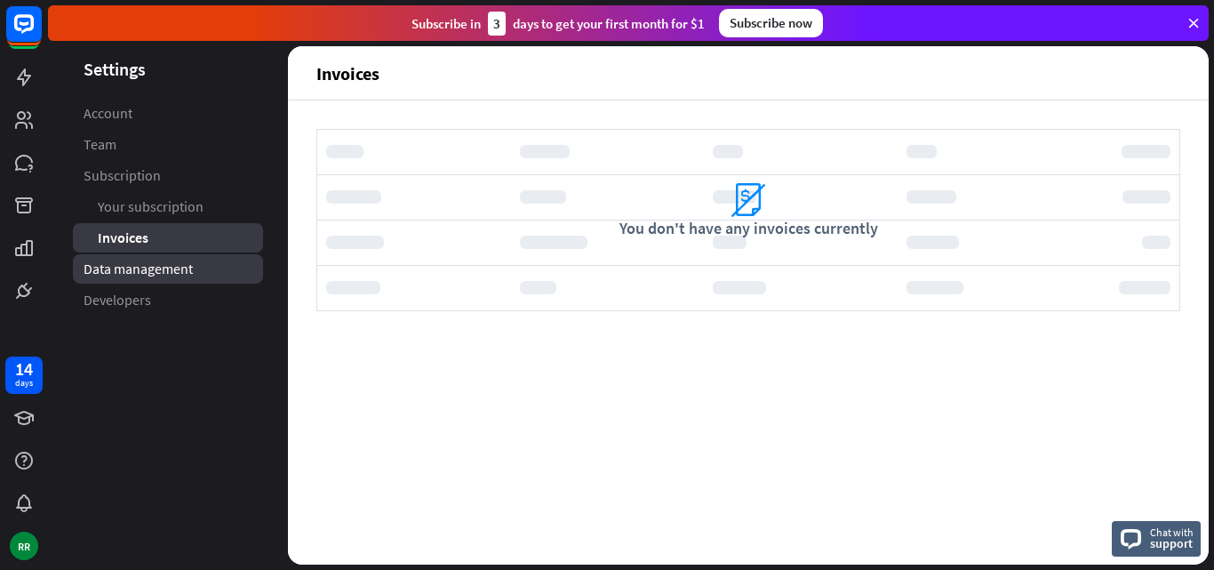
click at [131, 262] on span "Data management" at bounding box center [138, 268] width 109 height 19
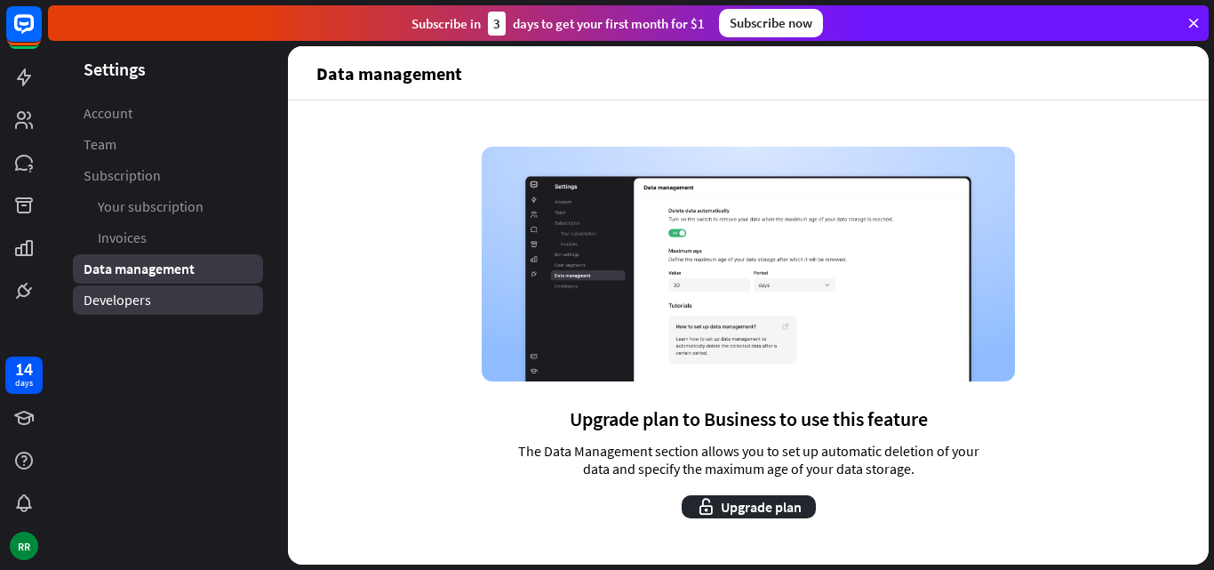
click at [125, 311] on link "Developers" at bounding box center [168, 299] width 190 height 29
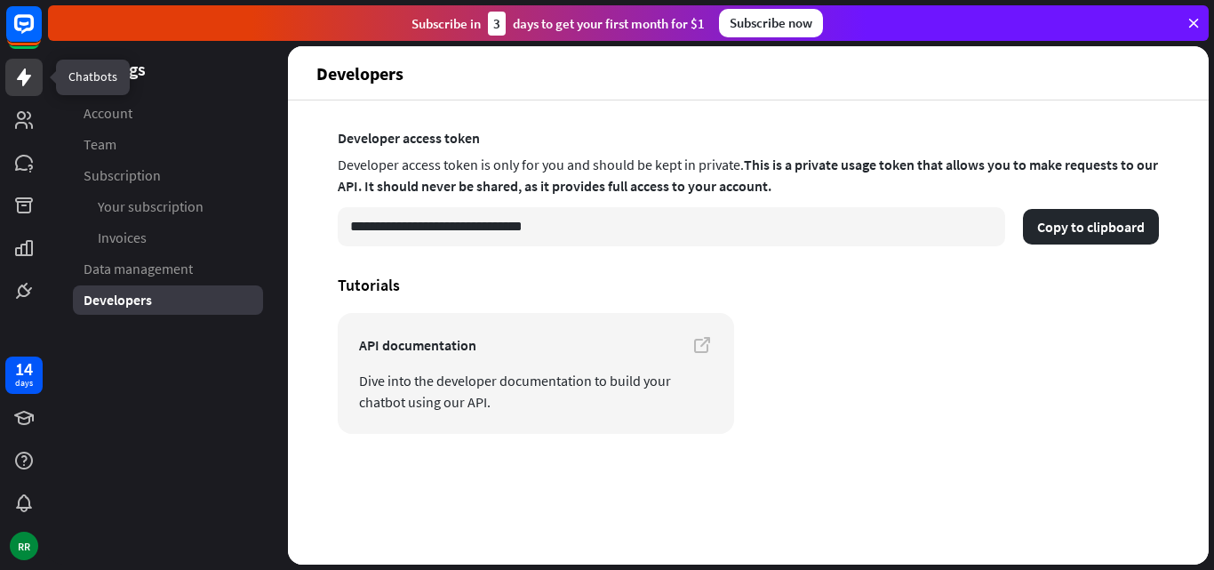
click at [22, 84] on icon at bounding box center [24, 77] width 14 height 18
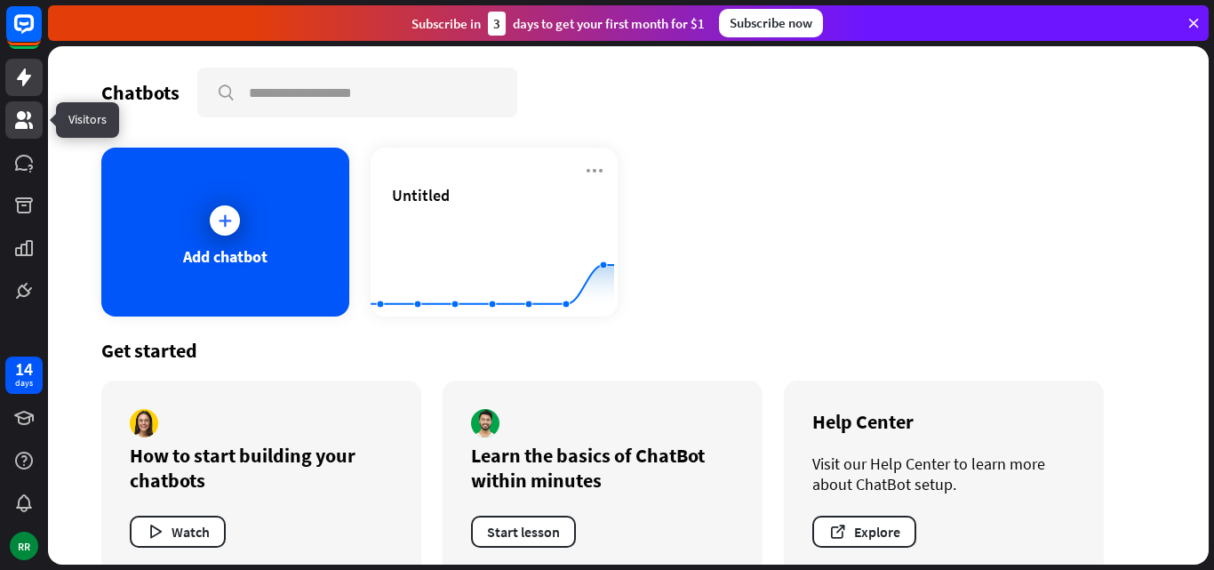
click at [34, 114] on icon at bounding box center [23, 119] width 21 height 21
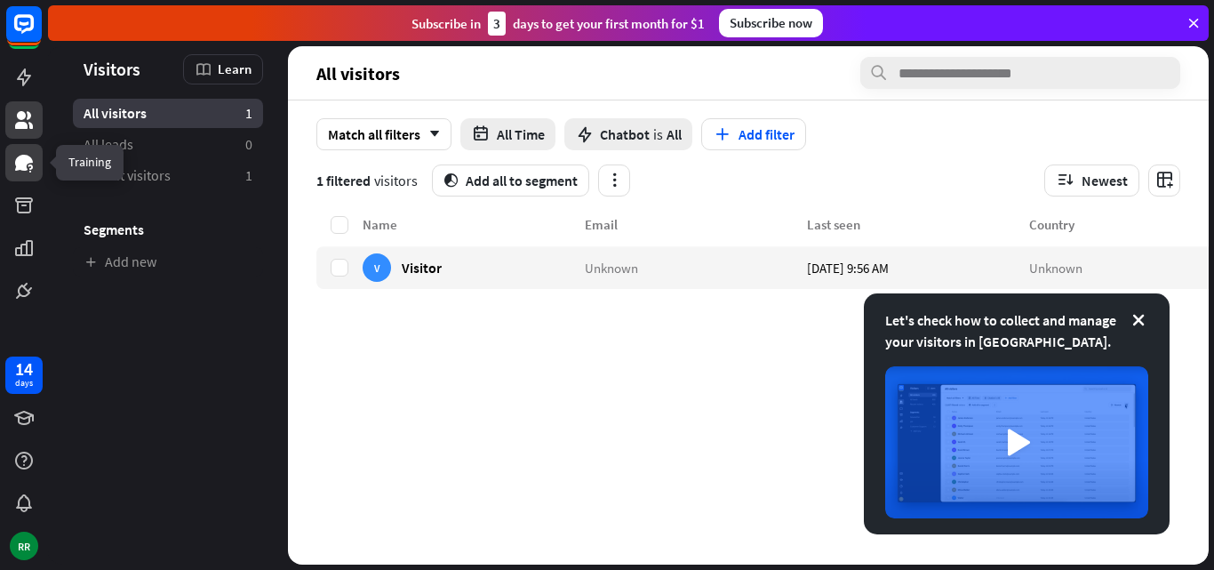
click at [37, 167] on link at bounding box center [23, 162] width 37 height 37
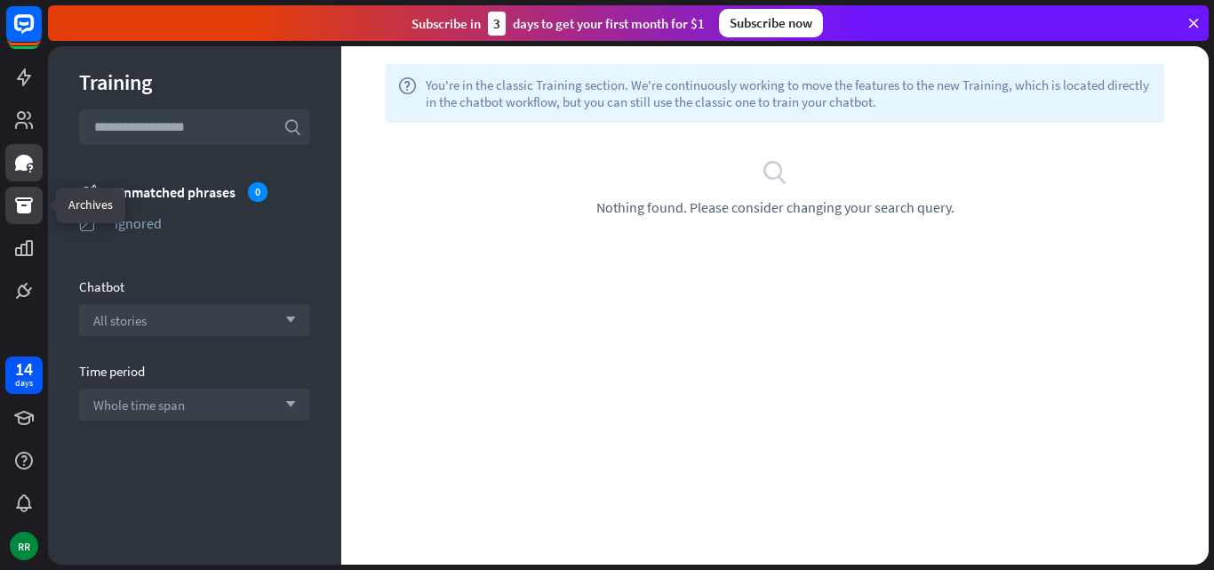
click at [36, 195] on link at bounding box center [23, 205] width 37 height 37
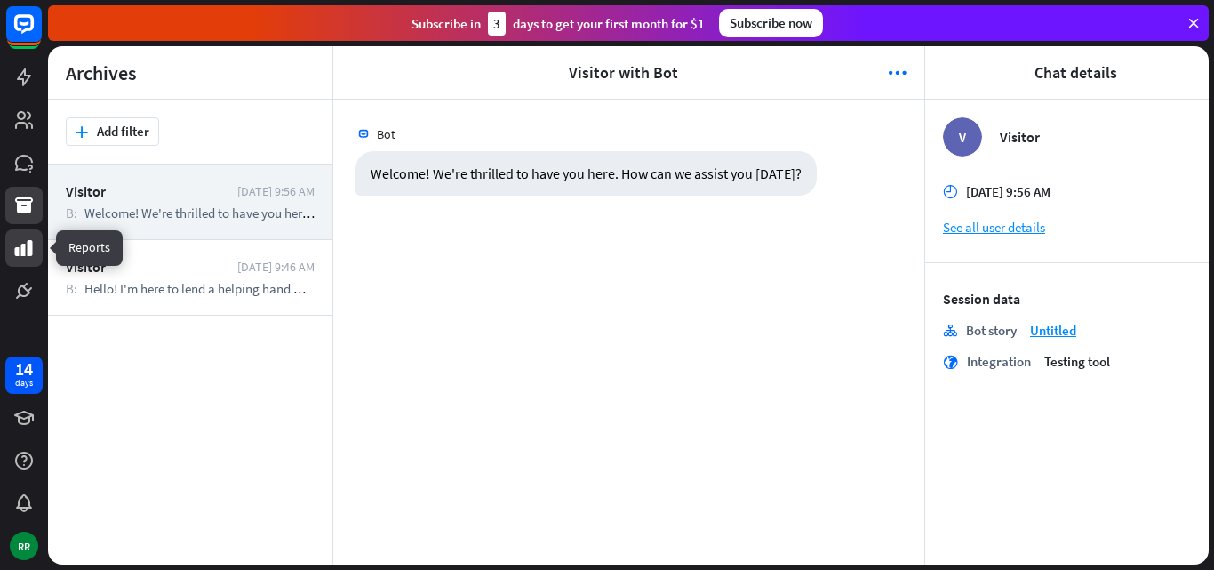
click at [36, 260] on link at bounding box center [23, 247] width 37 height 37
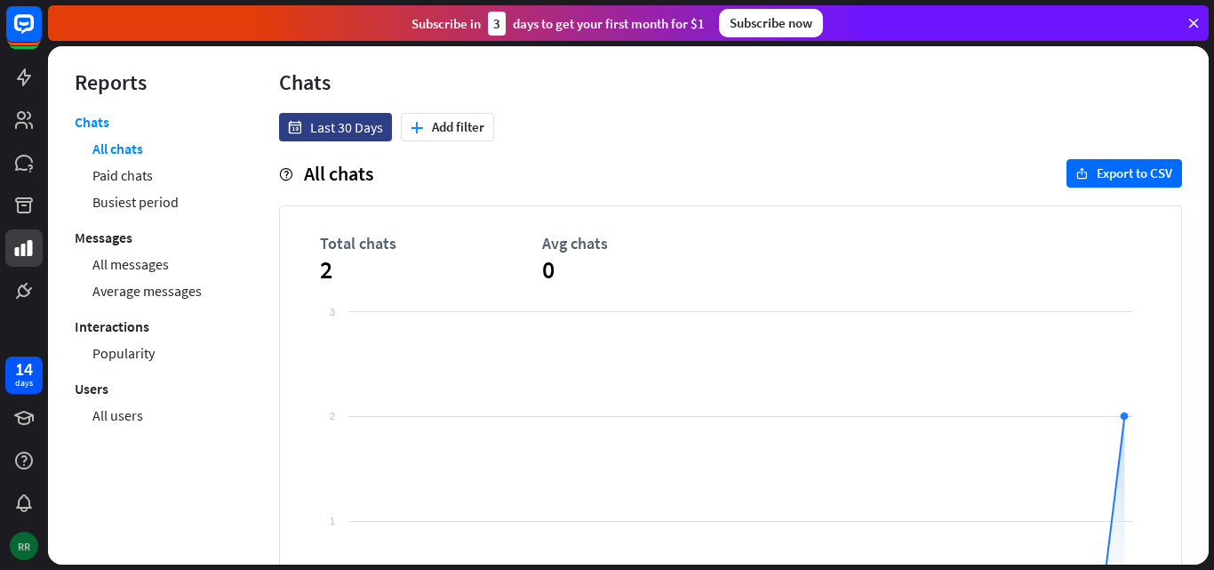
drag, startPoint x: 19, startPoint y: 502, endPoint x: 14, endPoint y: 538, distance: 35.8
click at [14, 538] on div "14 days RR" at bounding box center [24, 457] width 48 height 213
click at [14, 538] on div "RR" at bounding box center [24, 545] width 28 height 28
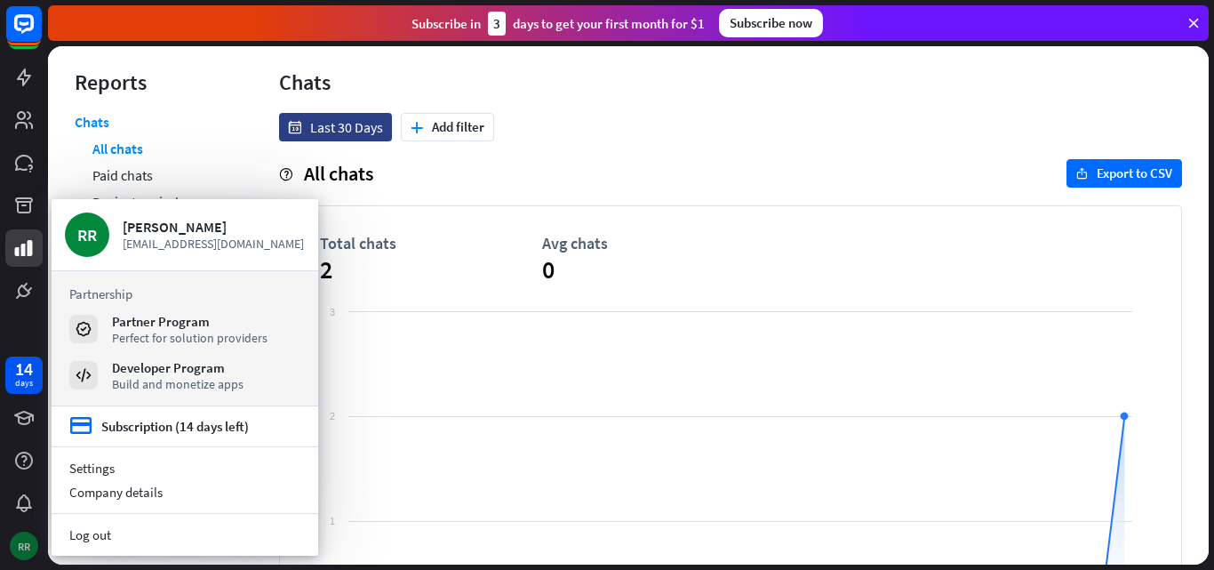
click at [14, 538] on div "RR" at bounding box center [24, 545] width 28 height 28
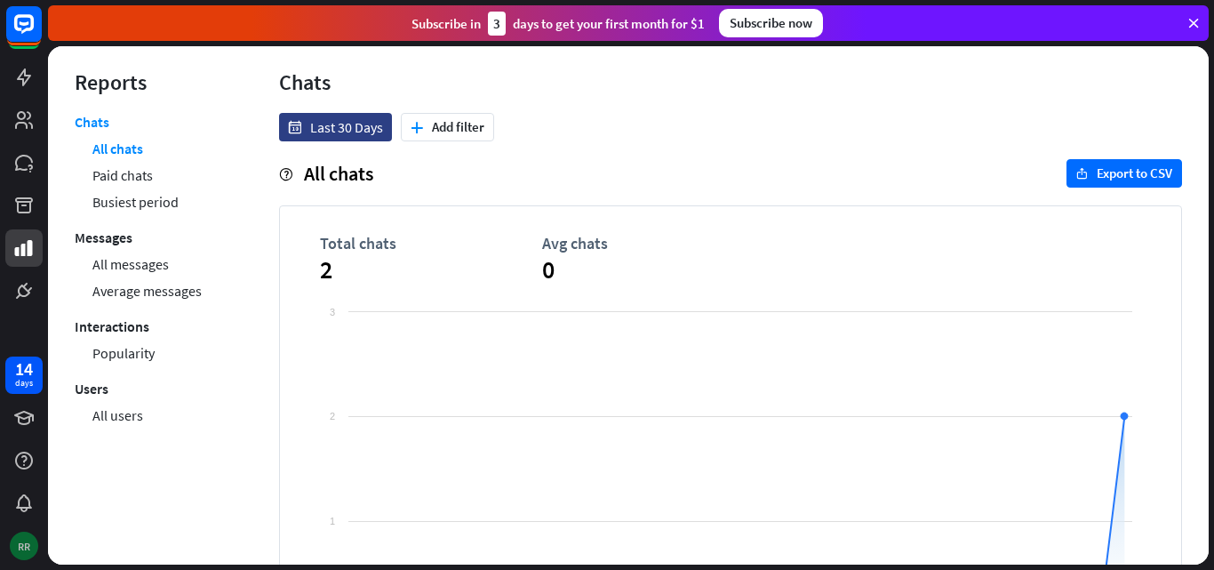
click at [12, 538] on div "RR" at bounding box center [24, 545] width 28 height 28
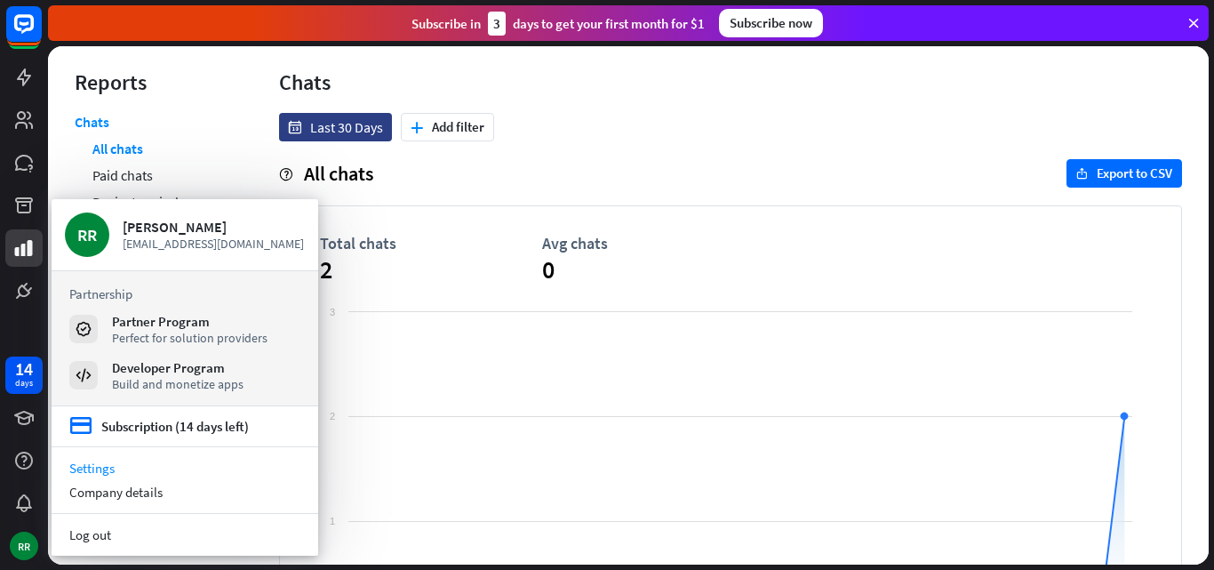
click at [121, 469] on link "Settings" at bounding box center [185, 468] width 267 height 24
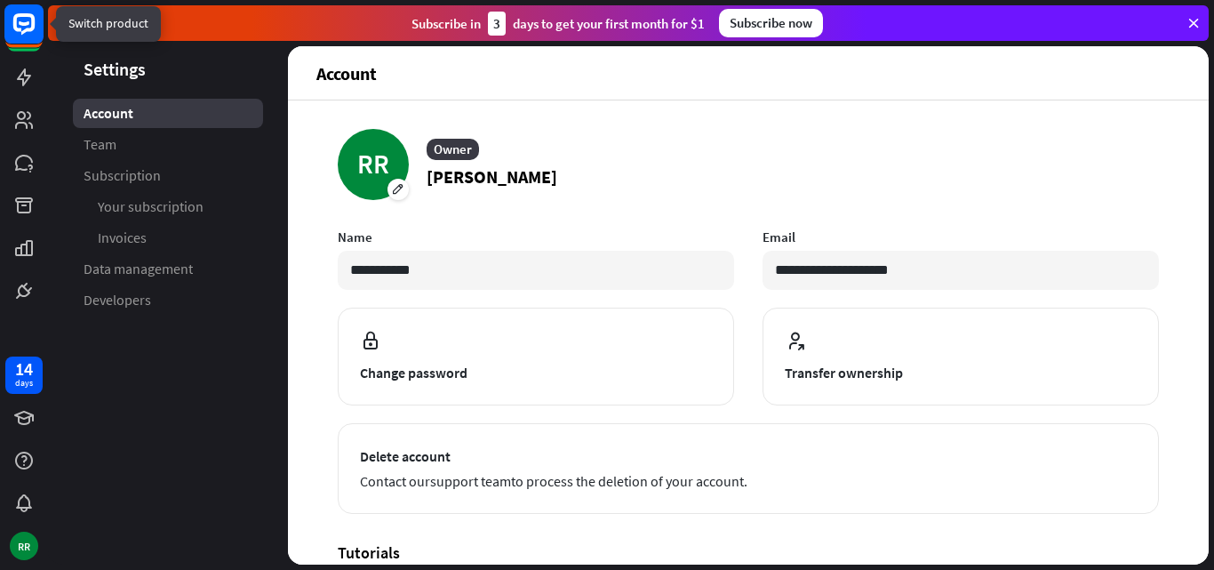
click at [19, 23] on rect at bounding box center [23, 23] width 39 height 39
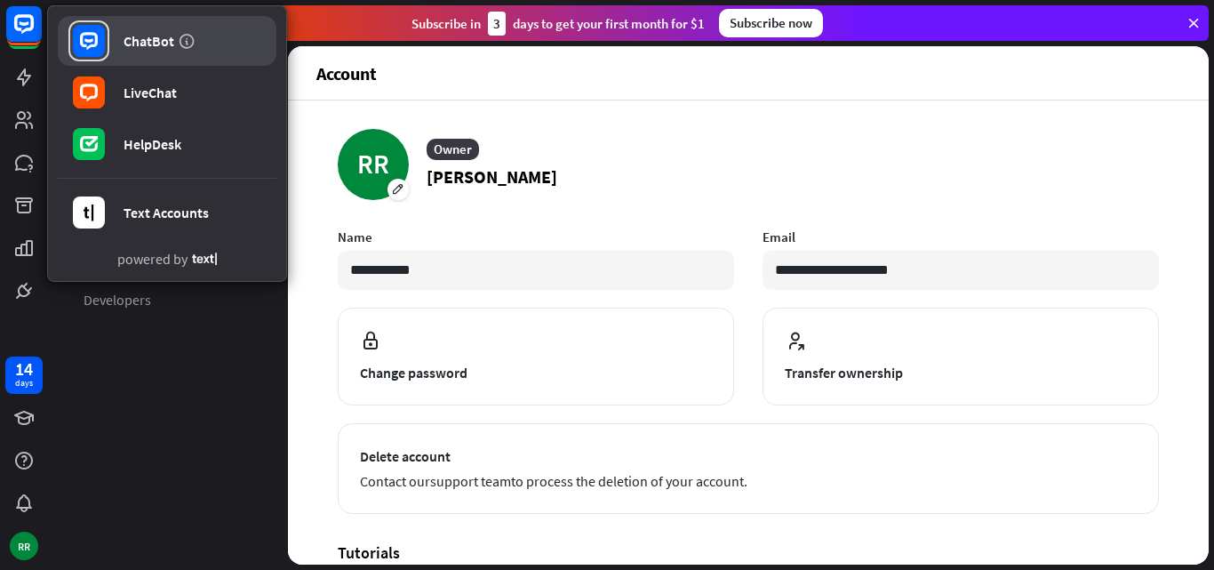
click at [116, 25] on link "ChatBot" at bounding box center [167, 41] width 219 height 50
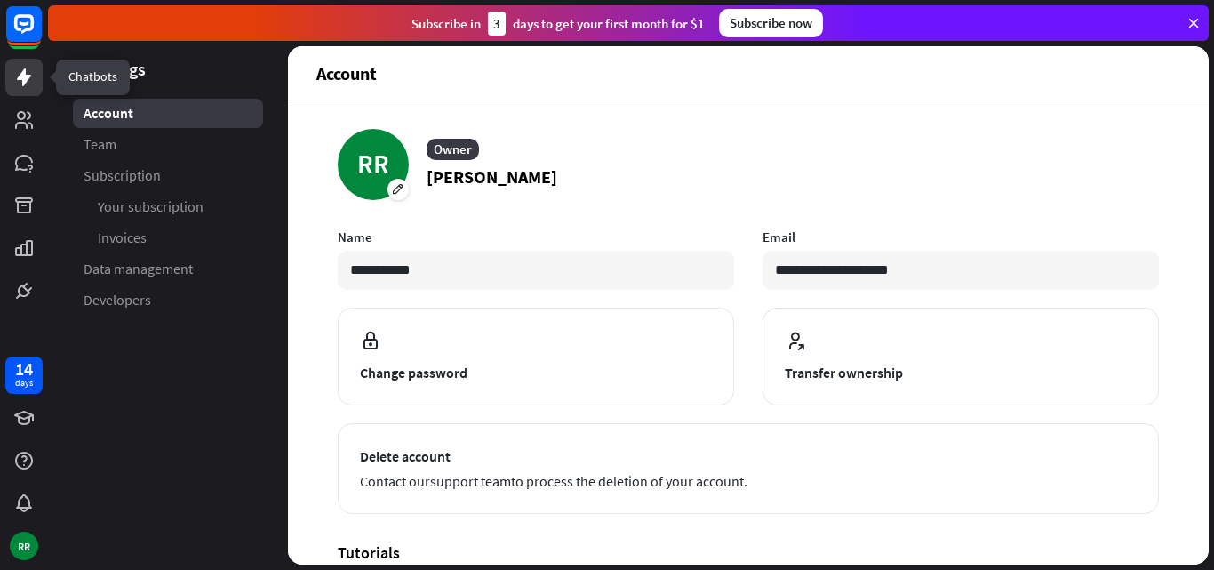
click at [17, 73] on icon at bounding box center [23, 77] width 21 height 21
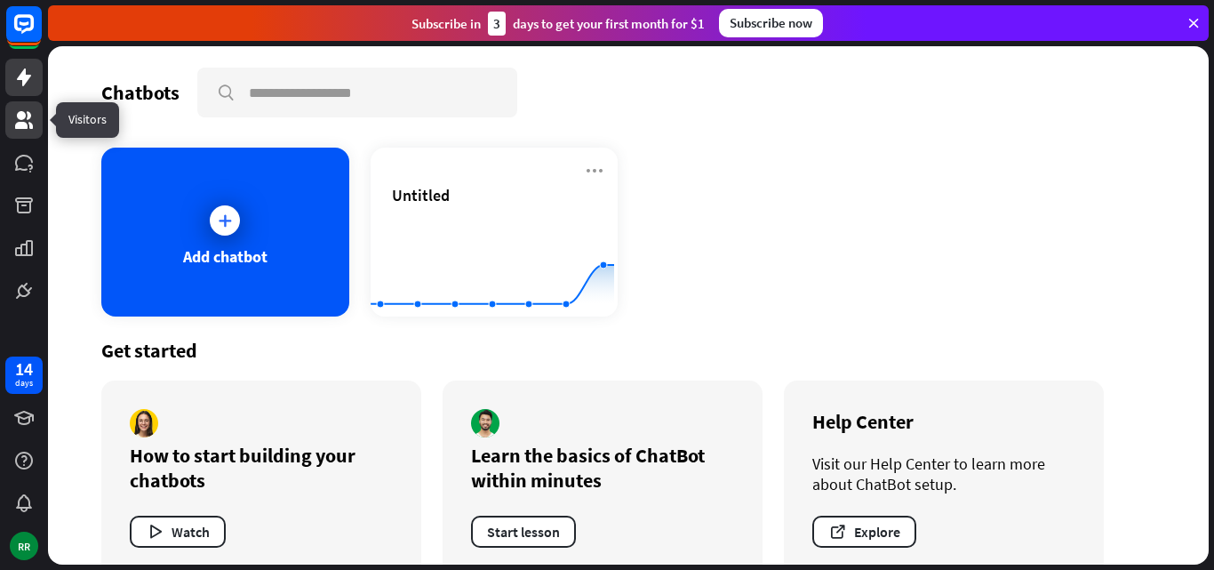
click at [18, 108] on link at bounding box center [23, 119] width 37 height 37
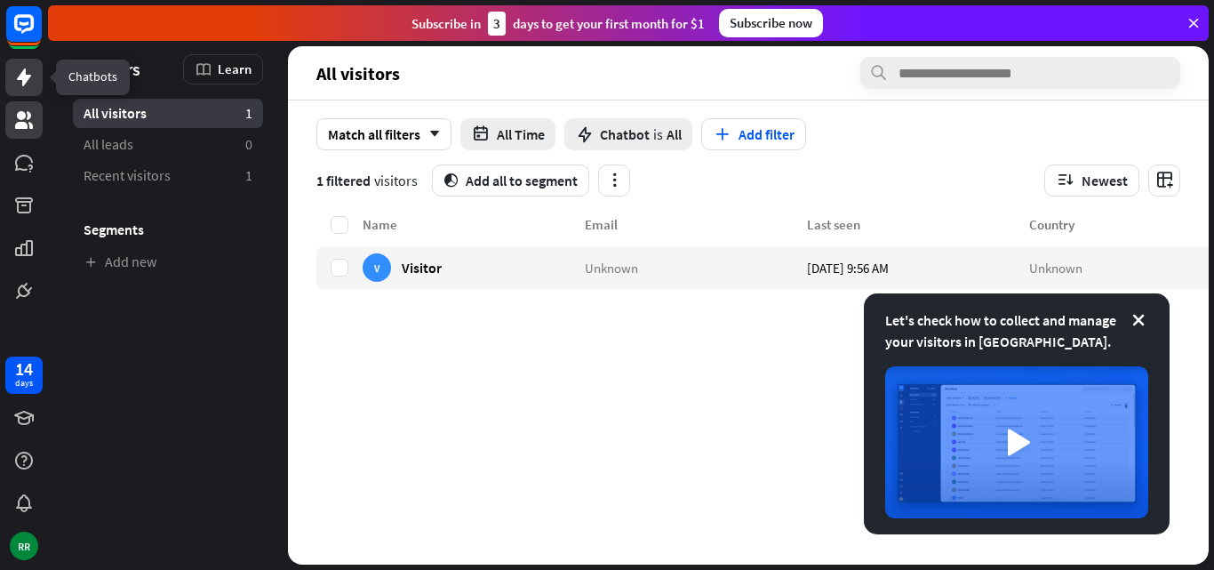
click at [12, 66] on link at bounding box center [23, 77] width 37 height 37
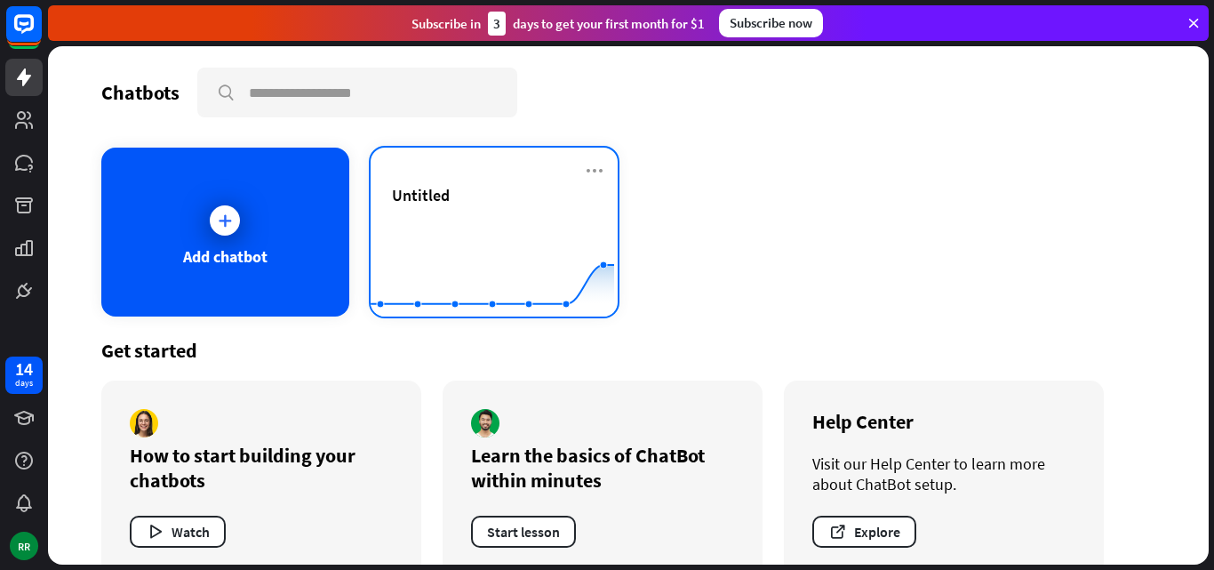
click at [455, 212] on div "Untitled" at bounding box center [494, 216] width 205 height 62
